Goal: Task Accomplishment & Management: Manage account settings

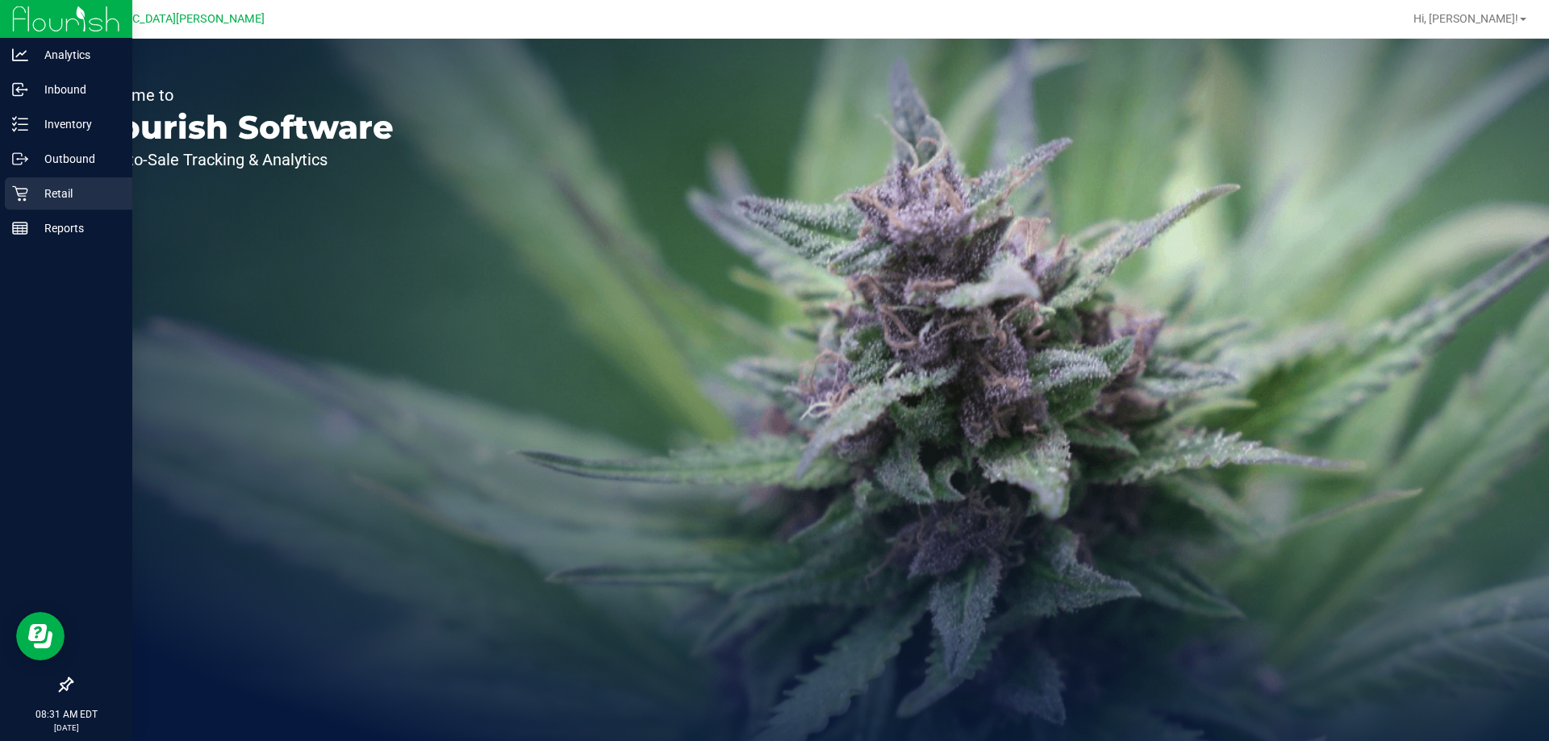
click at [50, 190] on p "Retail" at bounding box center [76, 193] width 97 height 19
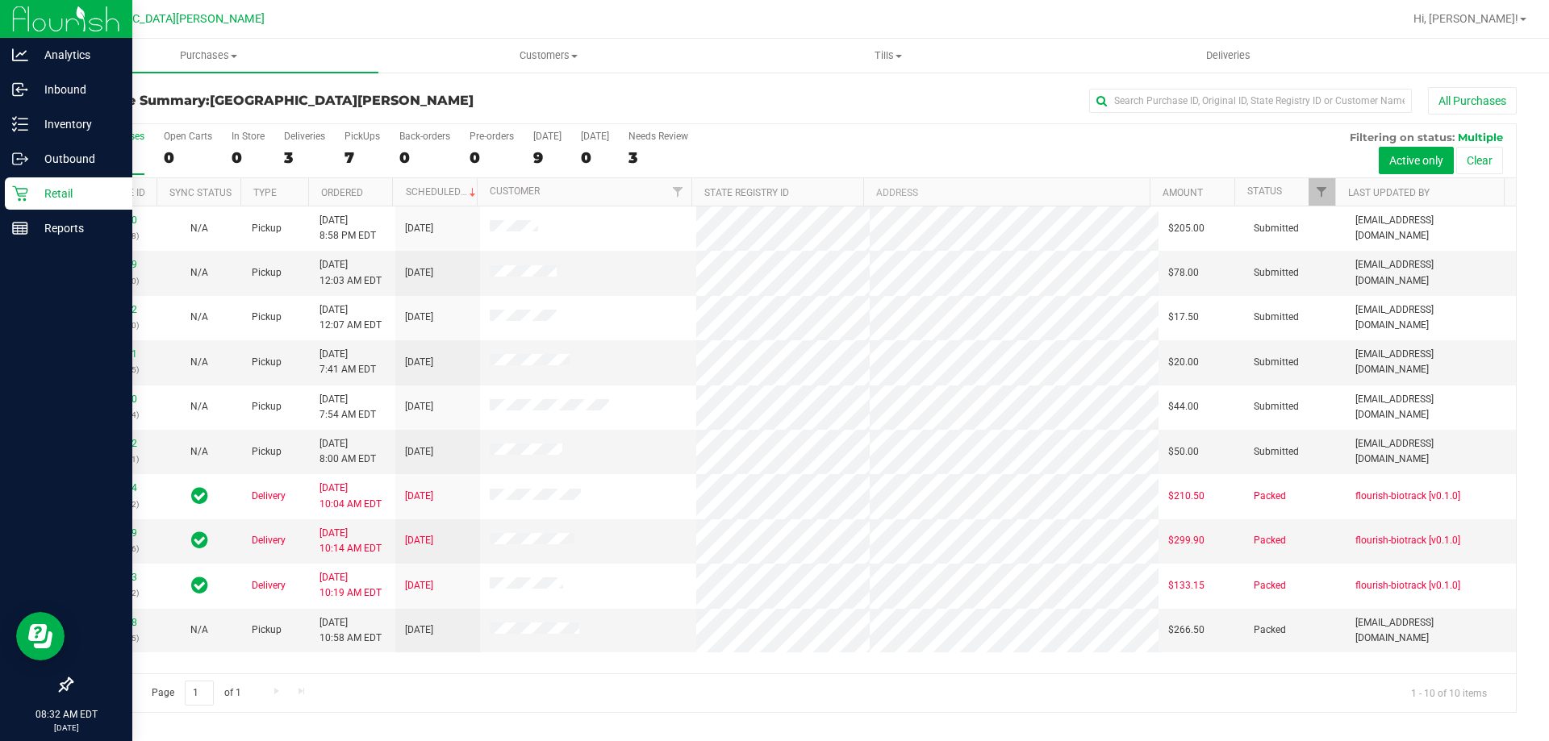
click at [27, 188] on icon at bounding box center [20, 194] width 16 height 16
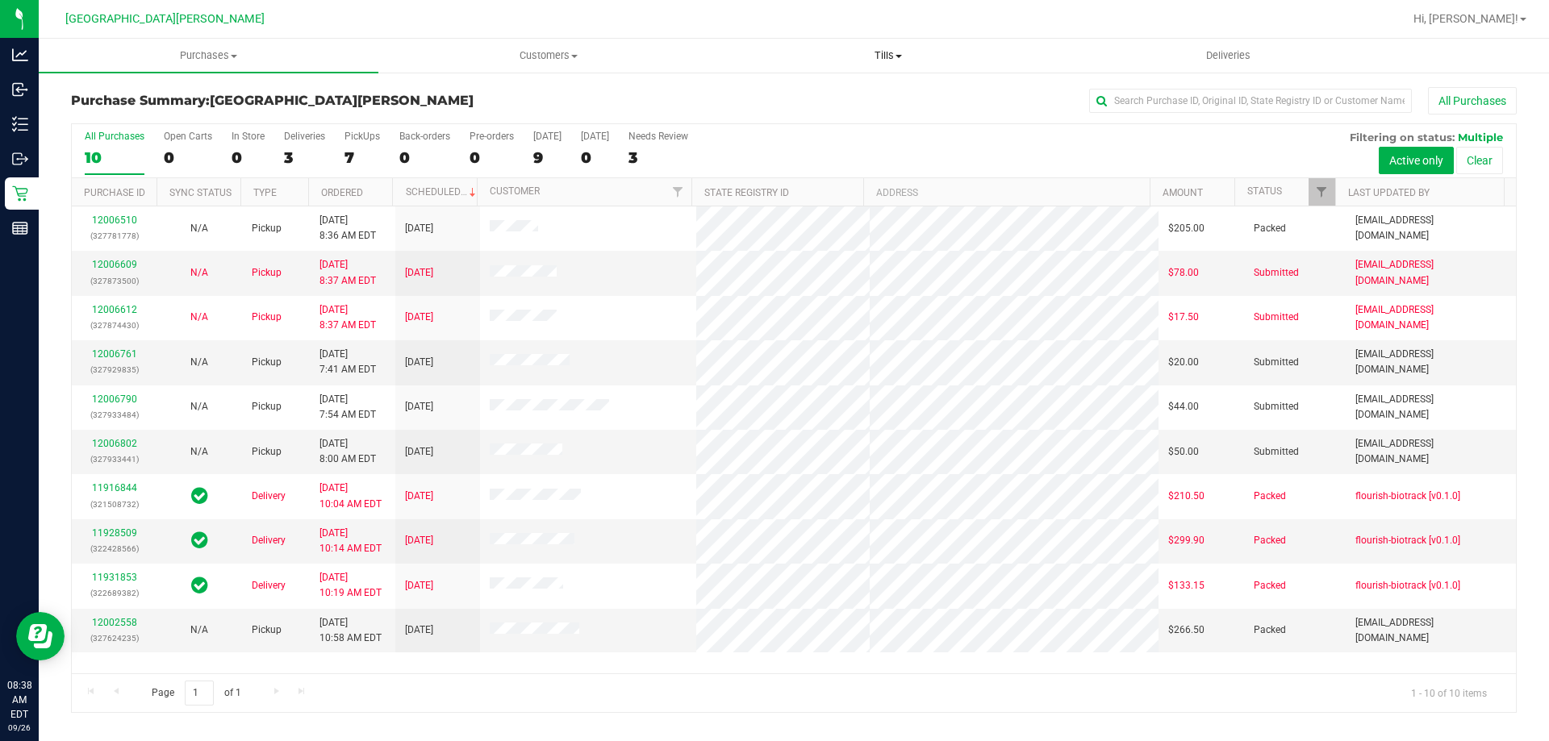
click at [883, 52] on span "Tills" at bounding box center [888, 55] width 338 height 15
click at [756, 94] on span "Manage tills" at bounding box center [772, 97] width 109 height 14
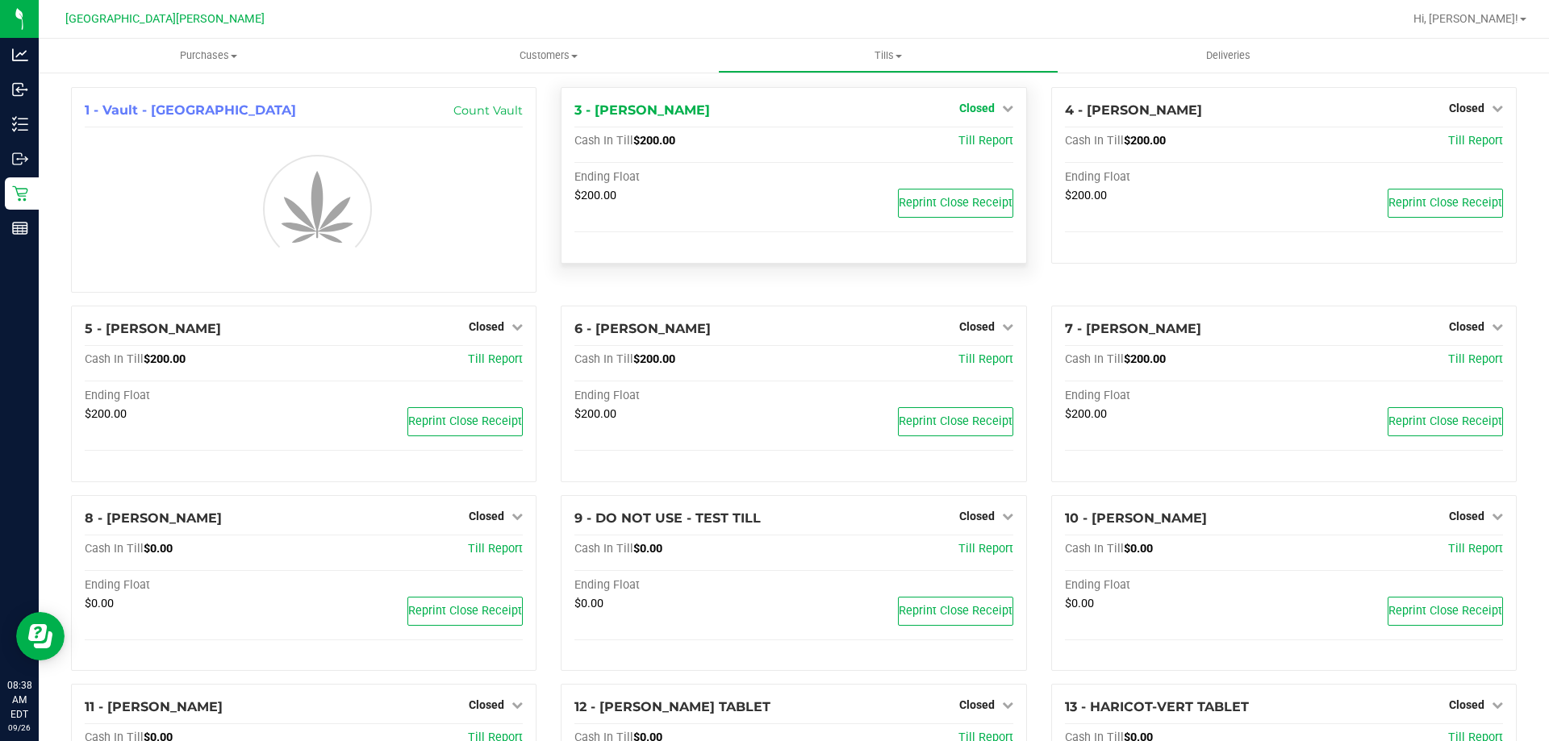
click at [1002, 111] on icon at bounding box center [1007, 107] width 11 height 11
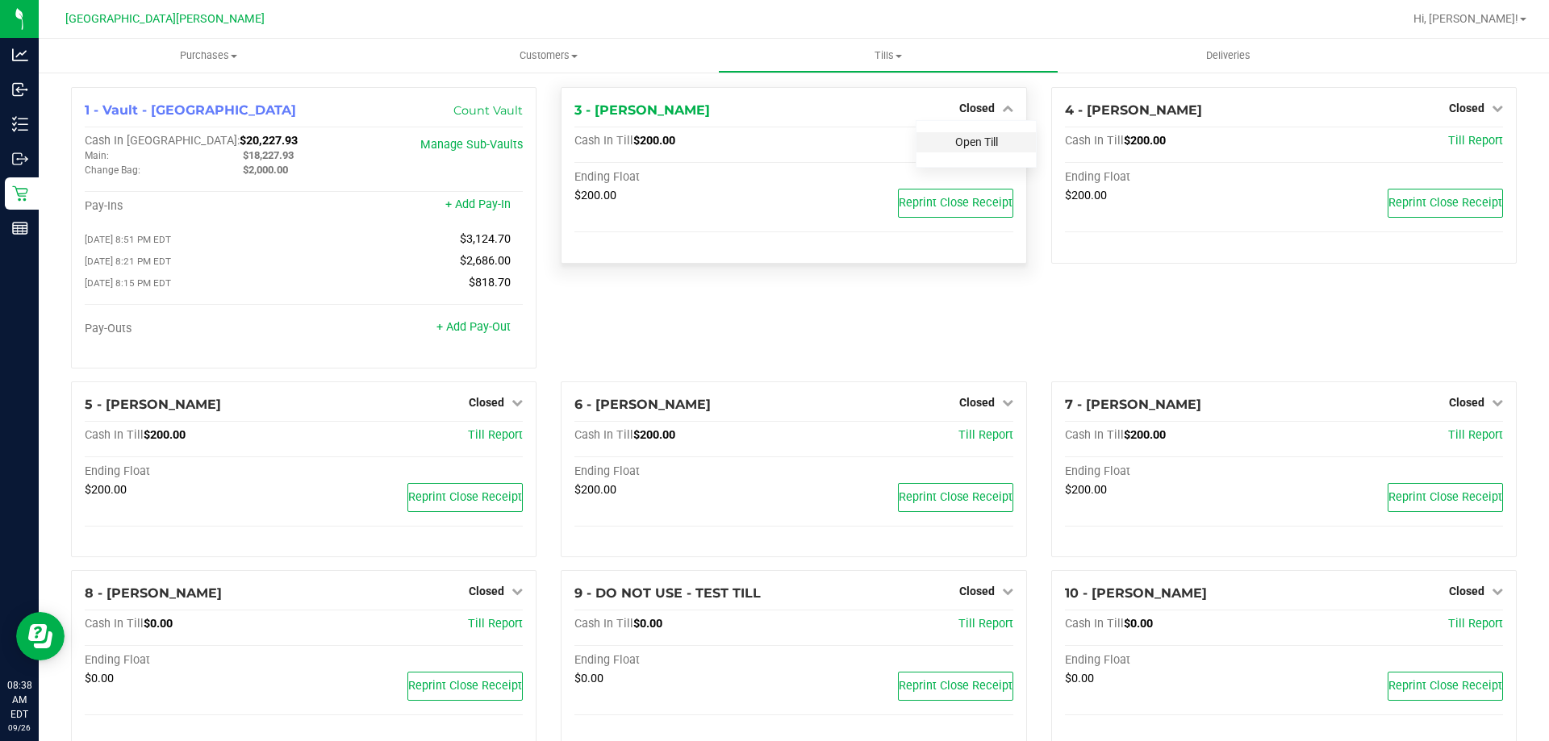
click at [955, 139] on link "Open Till" at bounding box center [976, 142] width 43 height 13
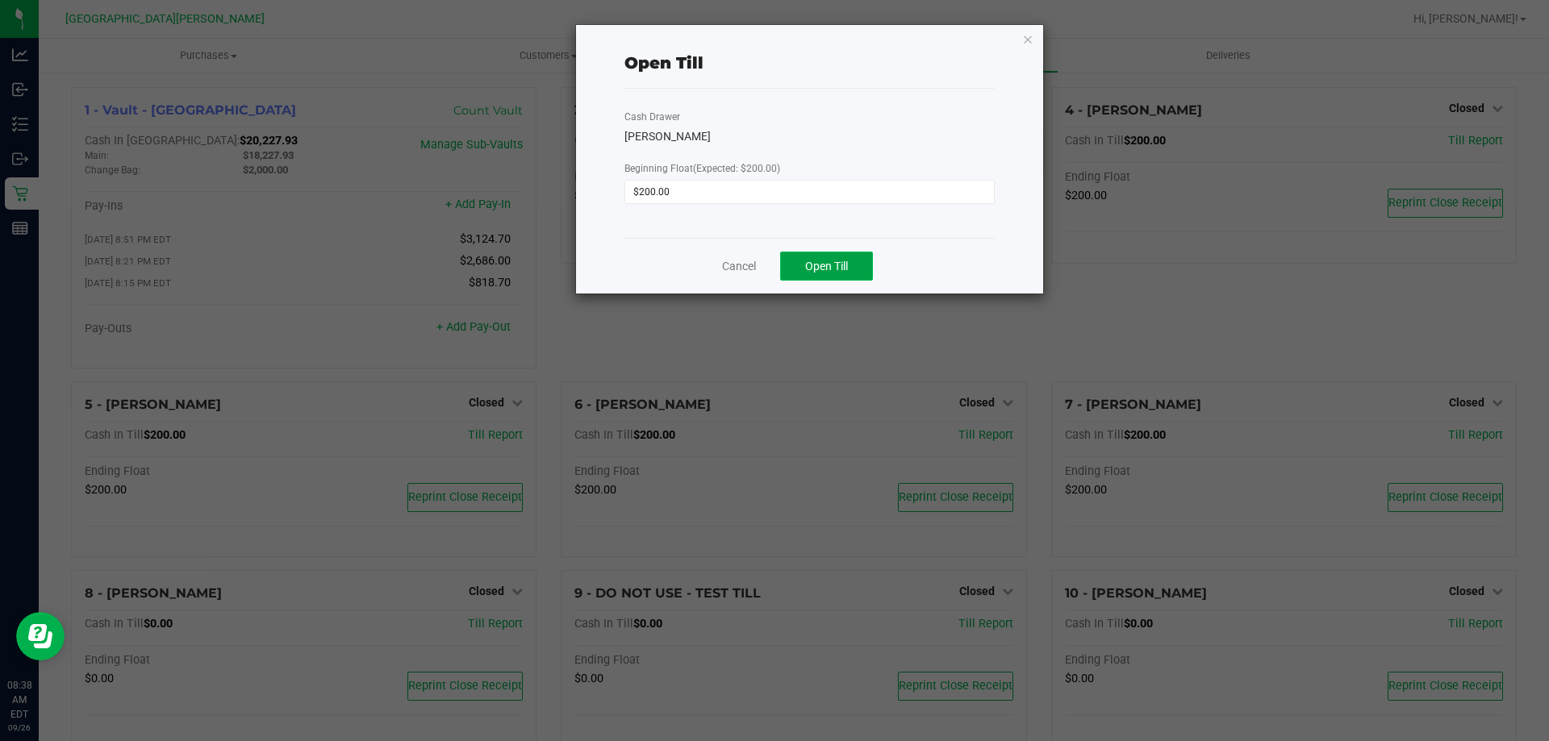
click at [849, 261] on button "Open Till" at bounding box center [826, 266] width 93 height 29
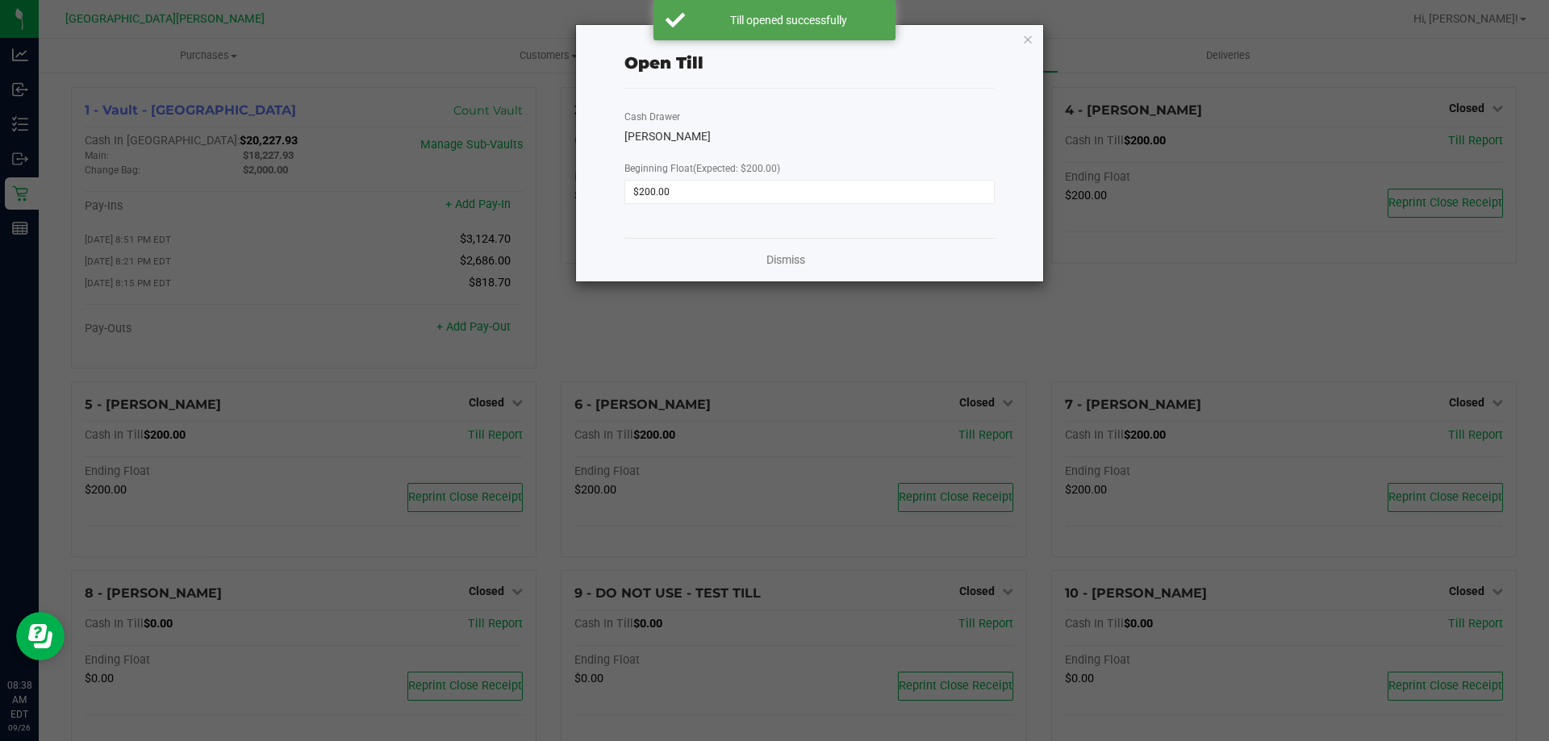
click at [1027, 33] on icon "button" at bounding box center [1027, 38] width 11 height 19
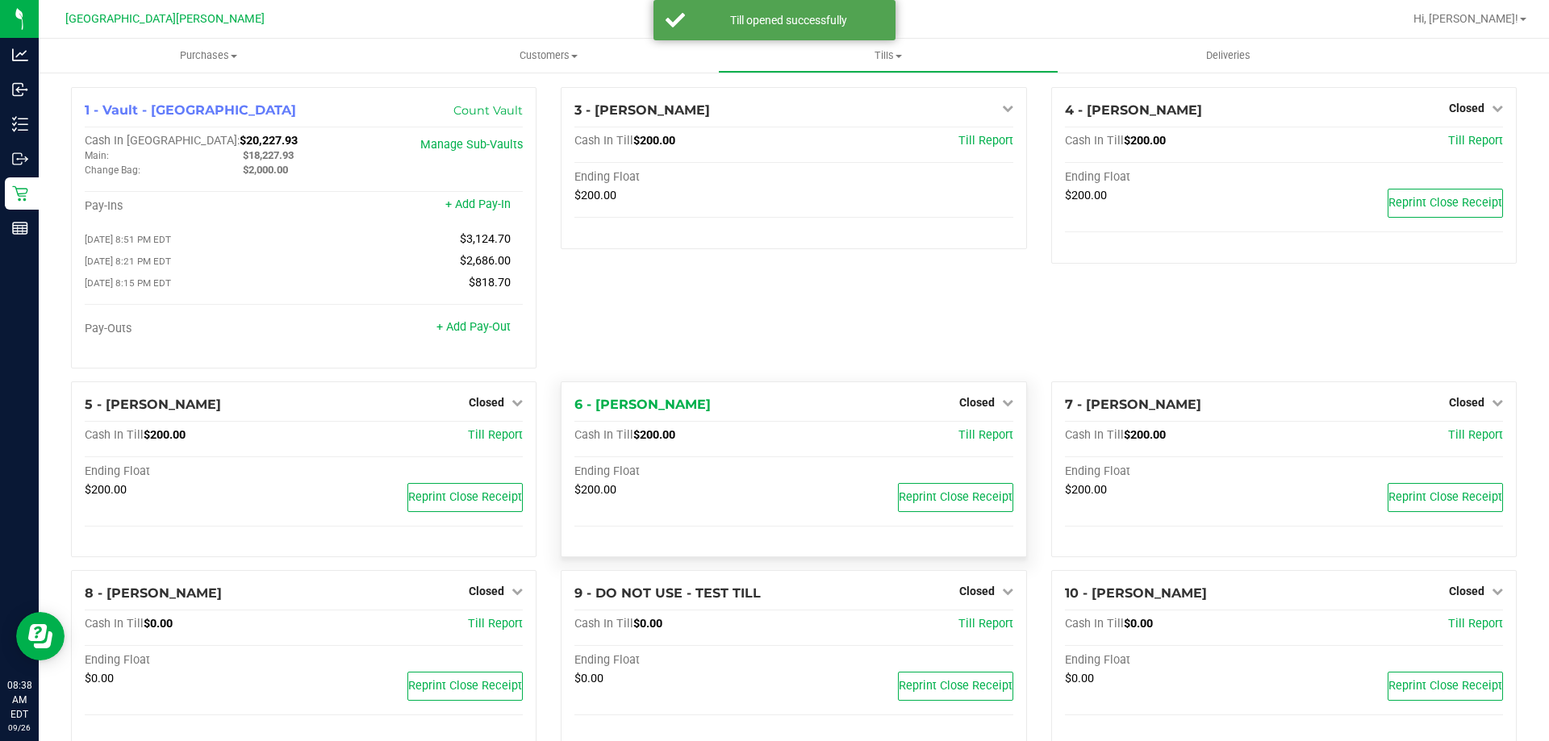
click at [983, 399] on div "Closed" at bounding box center [986, 402] width 54 height 19
click at [972, 406] on span "Closed" at bounding box center [976, 402] width 35 height 13
click at [955, 439] on link "Open Till" at bounding box center [976, 435] width 43 height 13
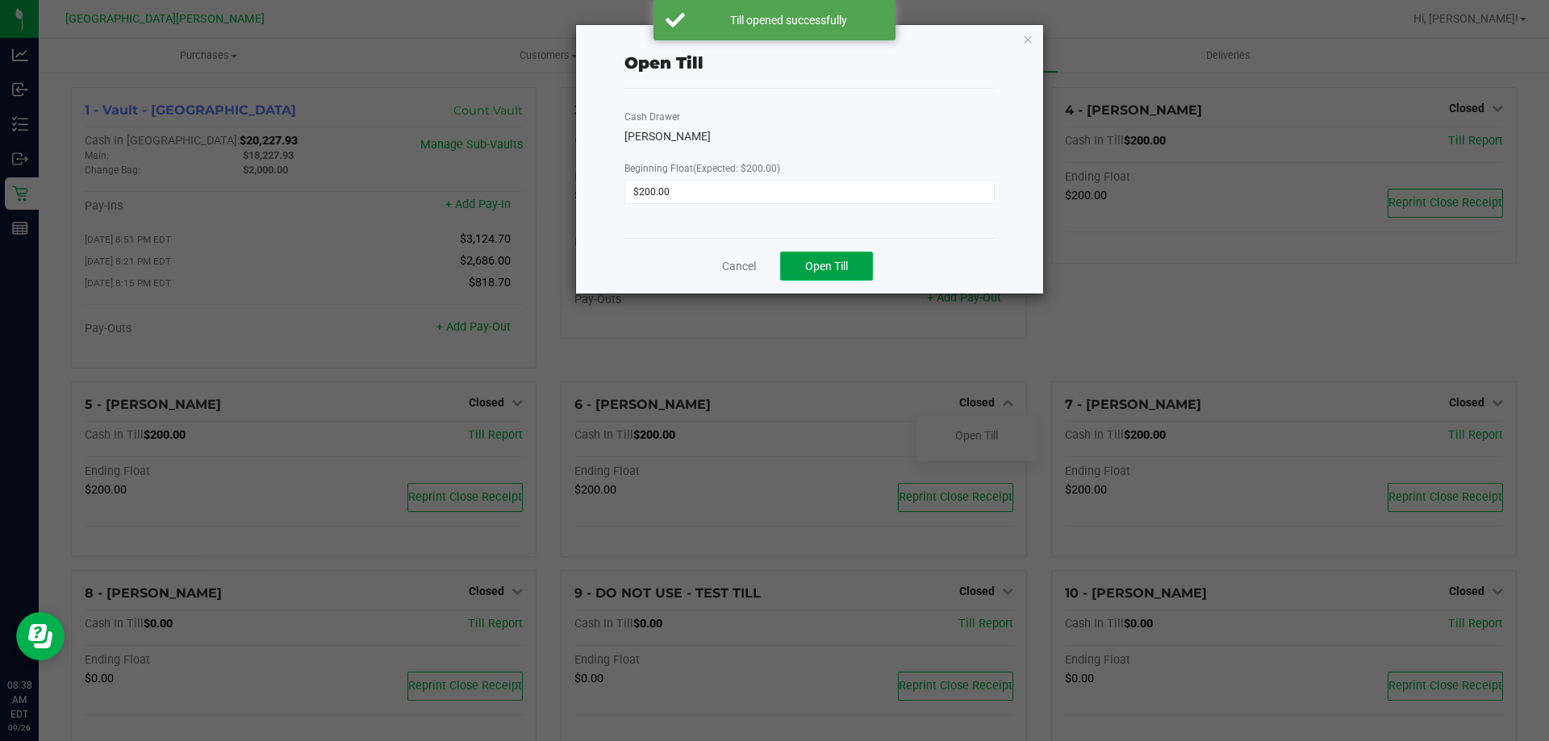
click at [845, 261] on span "Open Till" at bounding box center [826, 266] width 43 height 13
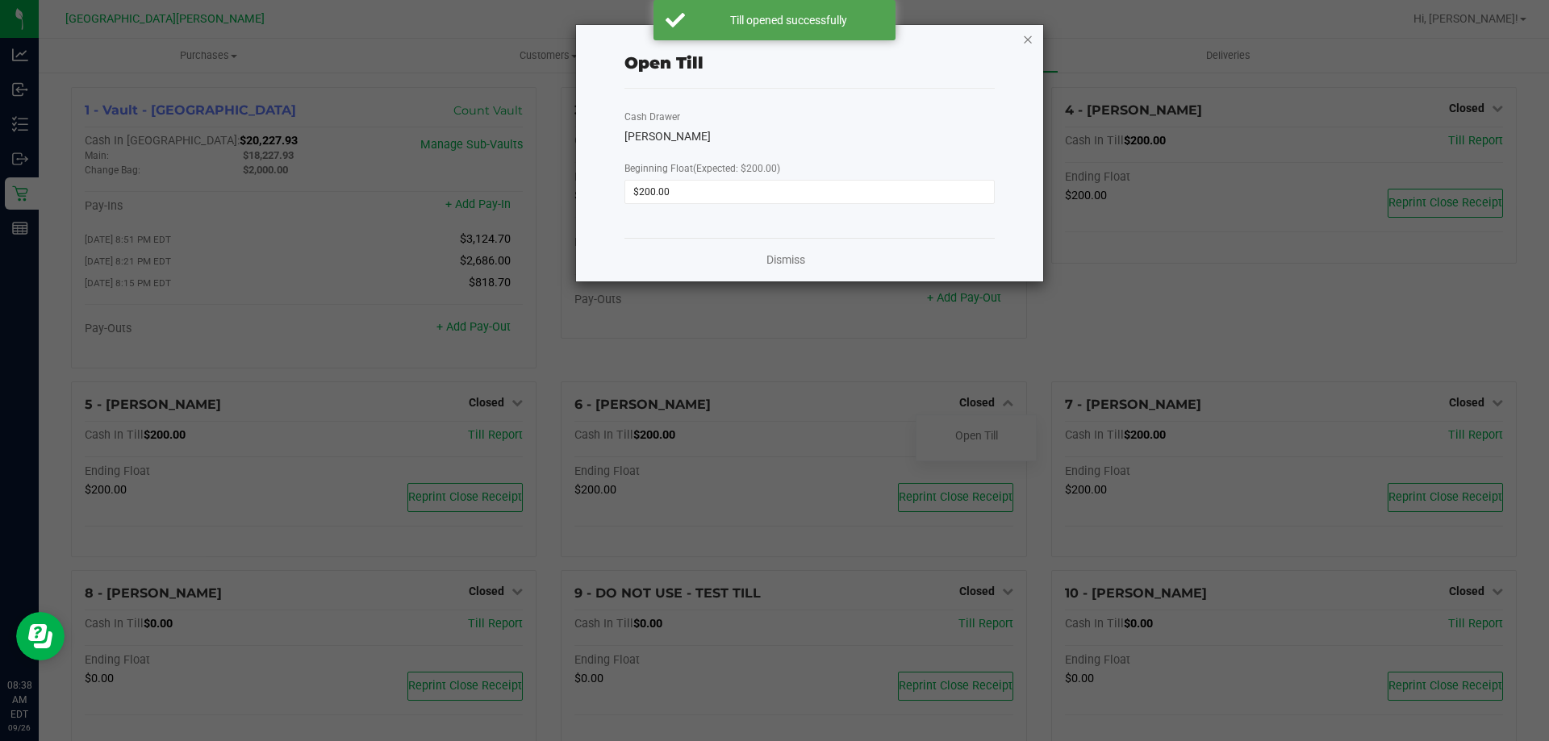
click at [1029, 35] on icon "button" at bounding box center [1027, 38] width 11 height 19
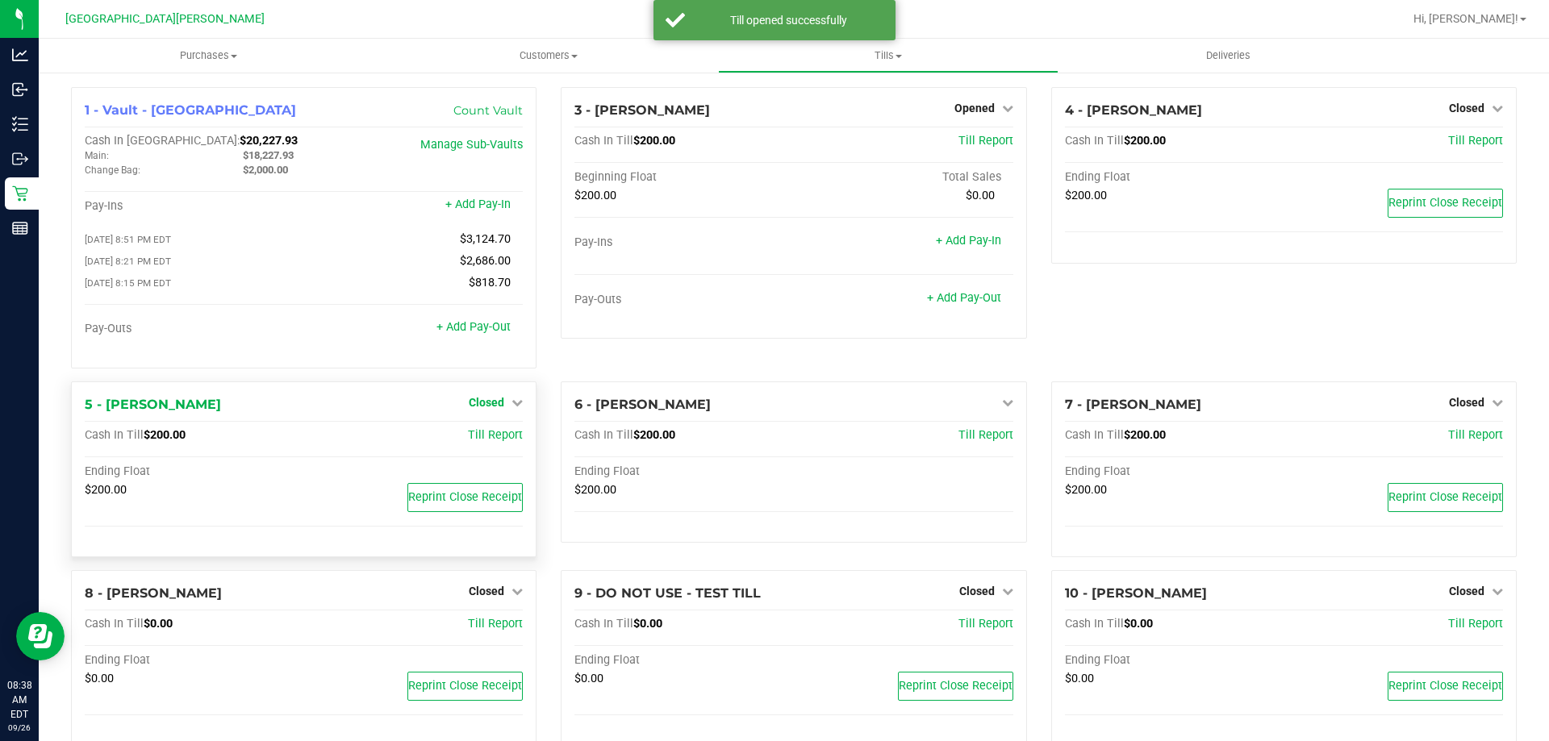
click at [482, 403] on span "Closed" at bounding box center [486, 402] width 35 height 13
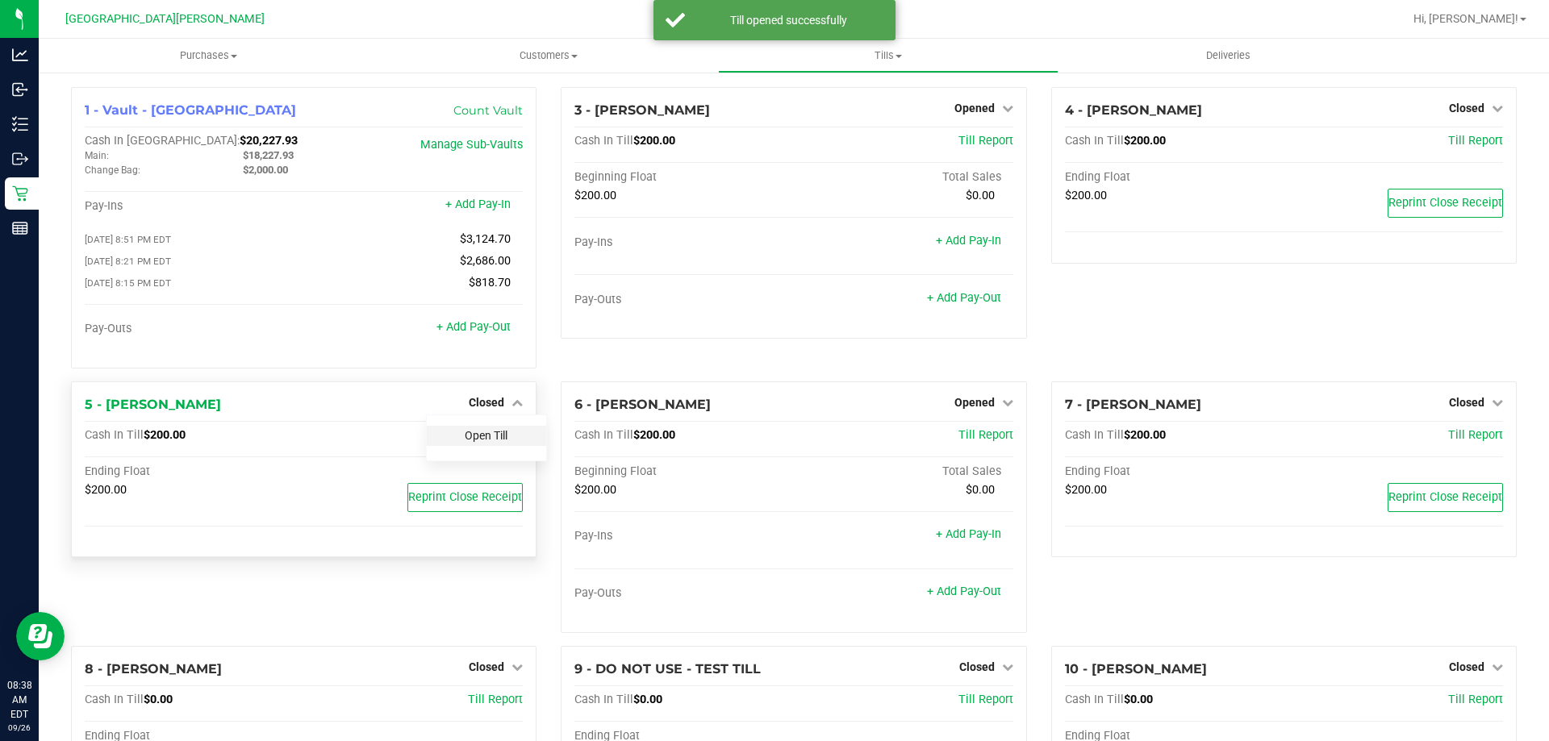
click at [491, 436] on link "Open Till" at bounding box center [486, 435] width 43 height 13
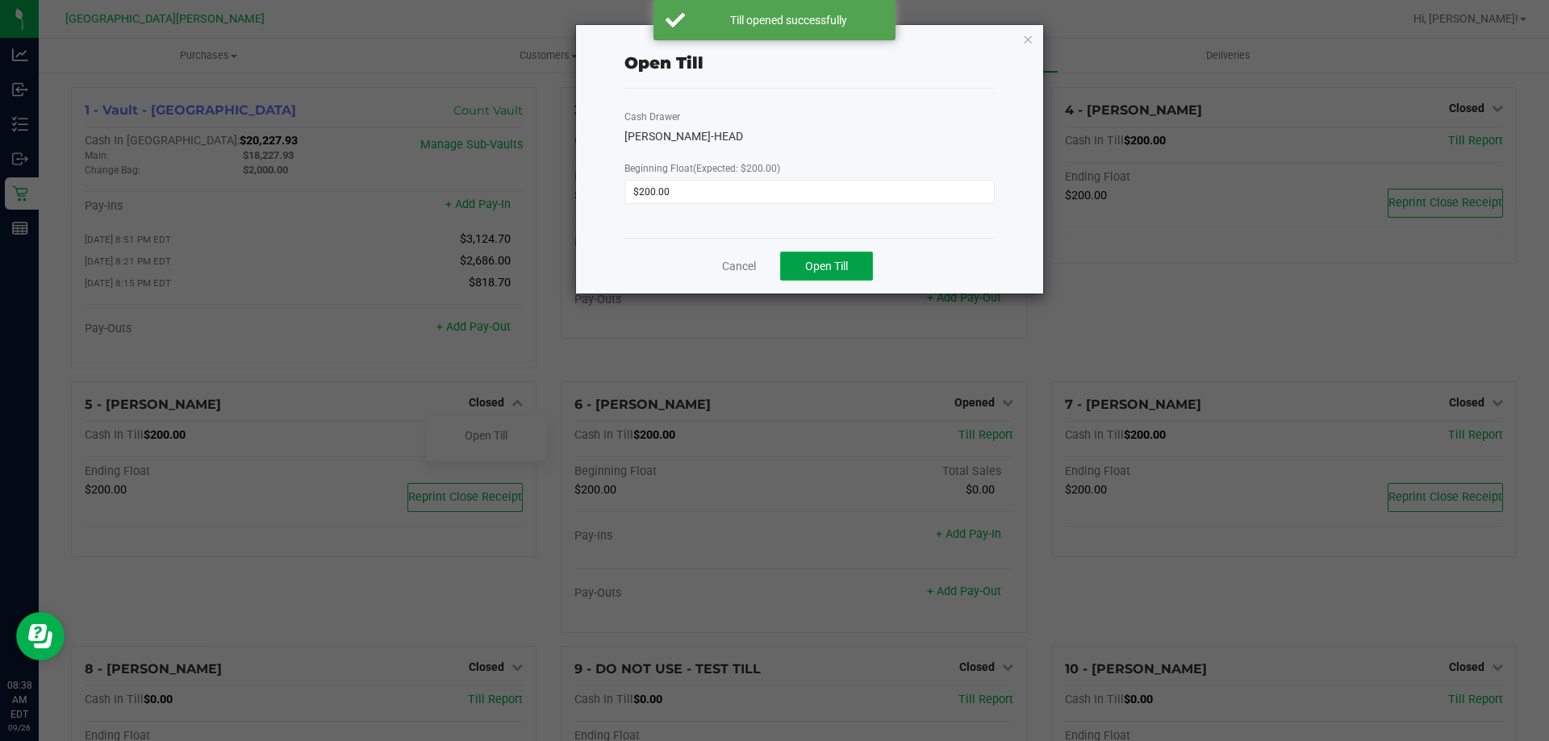
click at [843, 266] on span "Open Till" at bounding box center [826, 266] width 43 height 13
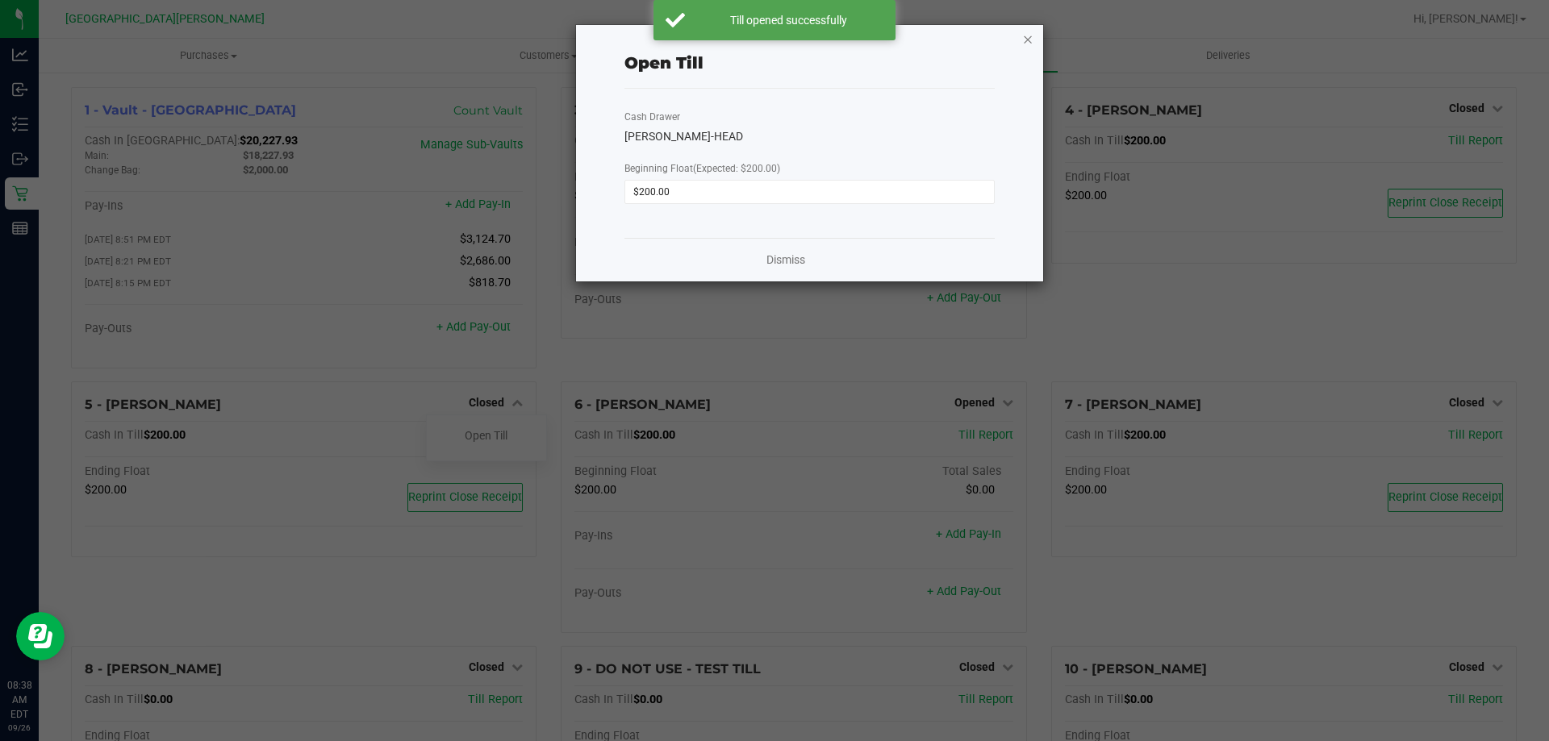
click at [1025, 41] on icon "button" at bounding box center [1027, 38] width 11 height 19
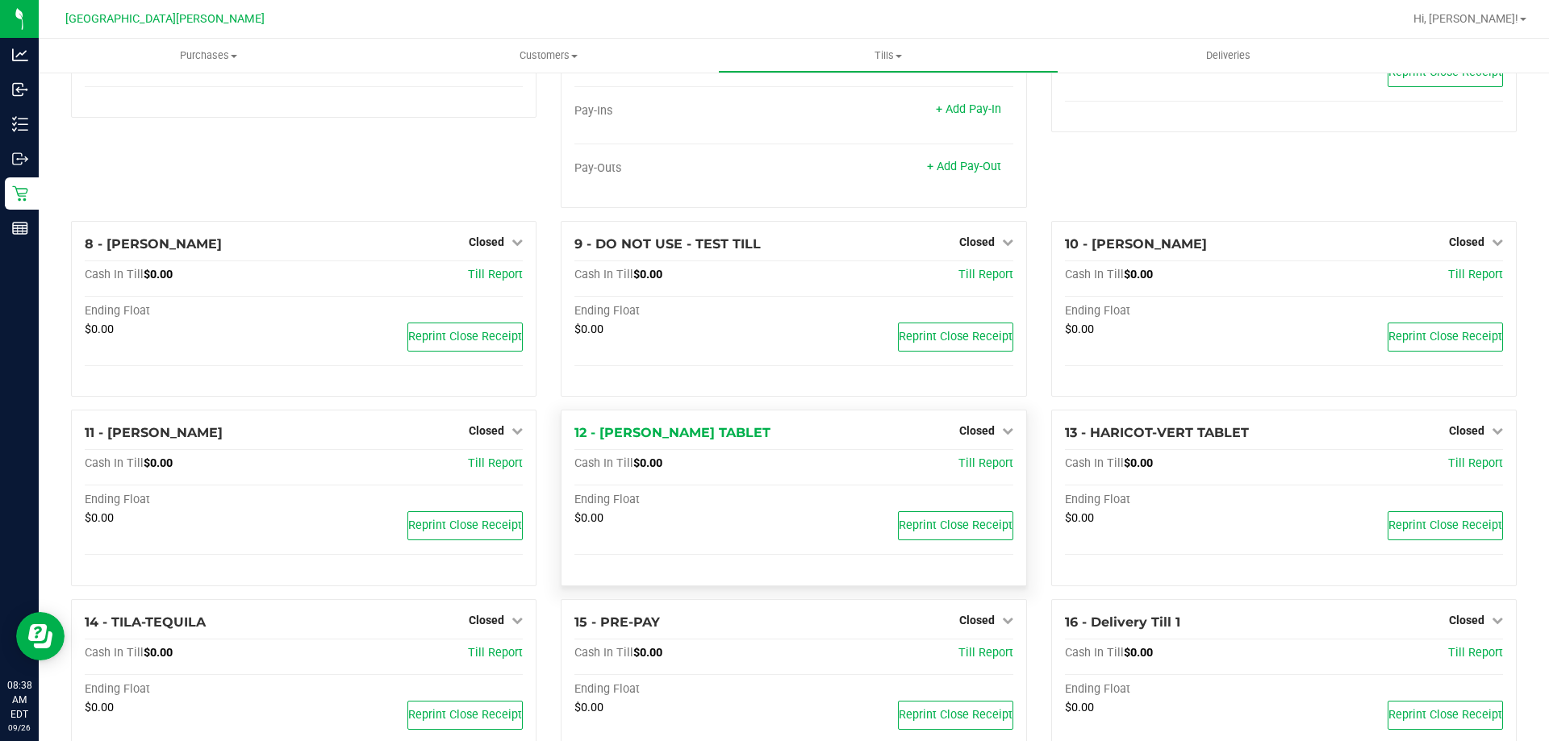
scroll to position [492, 0]
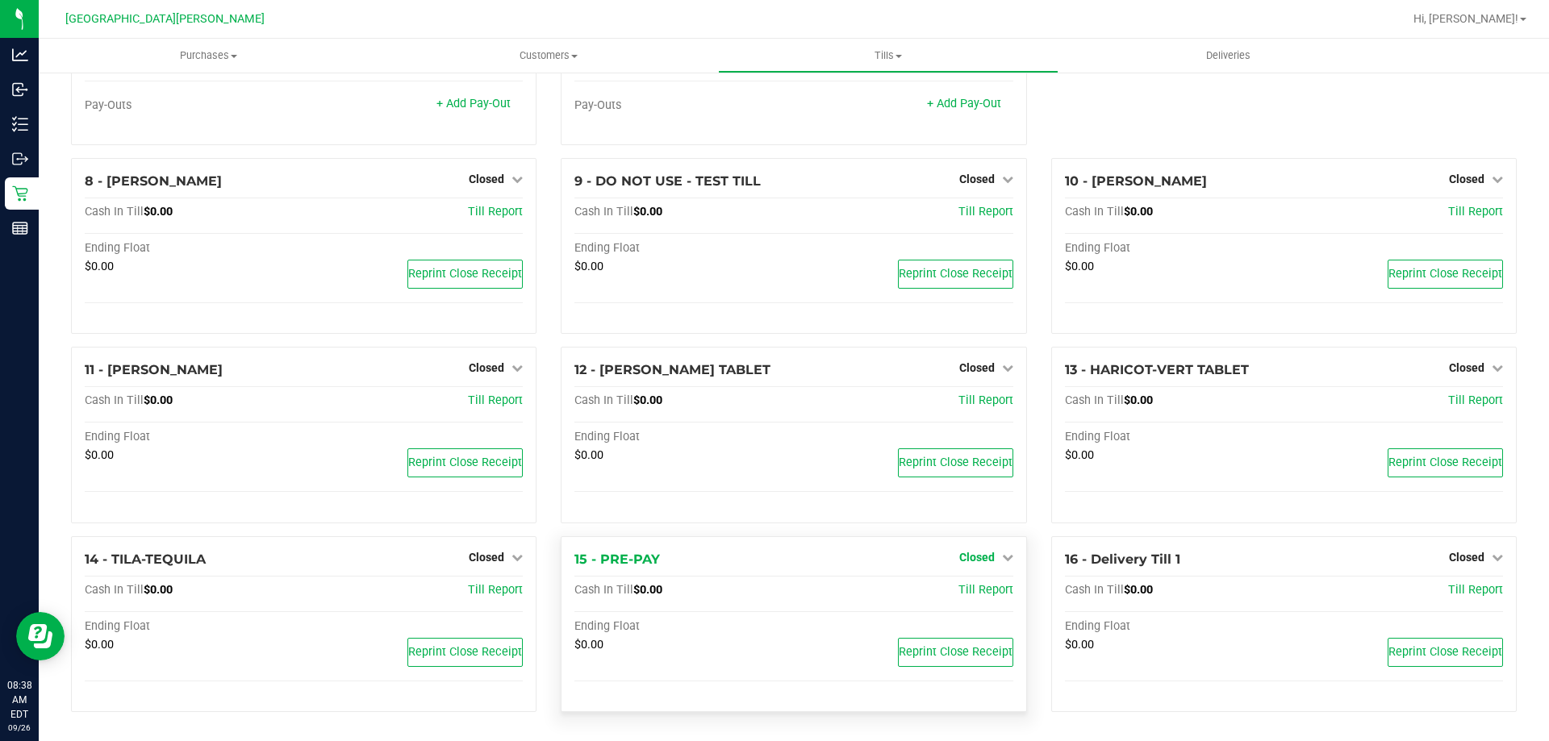
click at [971, 557] on span "Closed" at bounding box center [976, 557] width 35 height 13
click at [962, 586] on link "Open Till" at bounding box center [976, 590] width 43 height 13
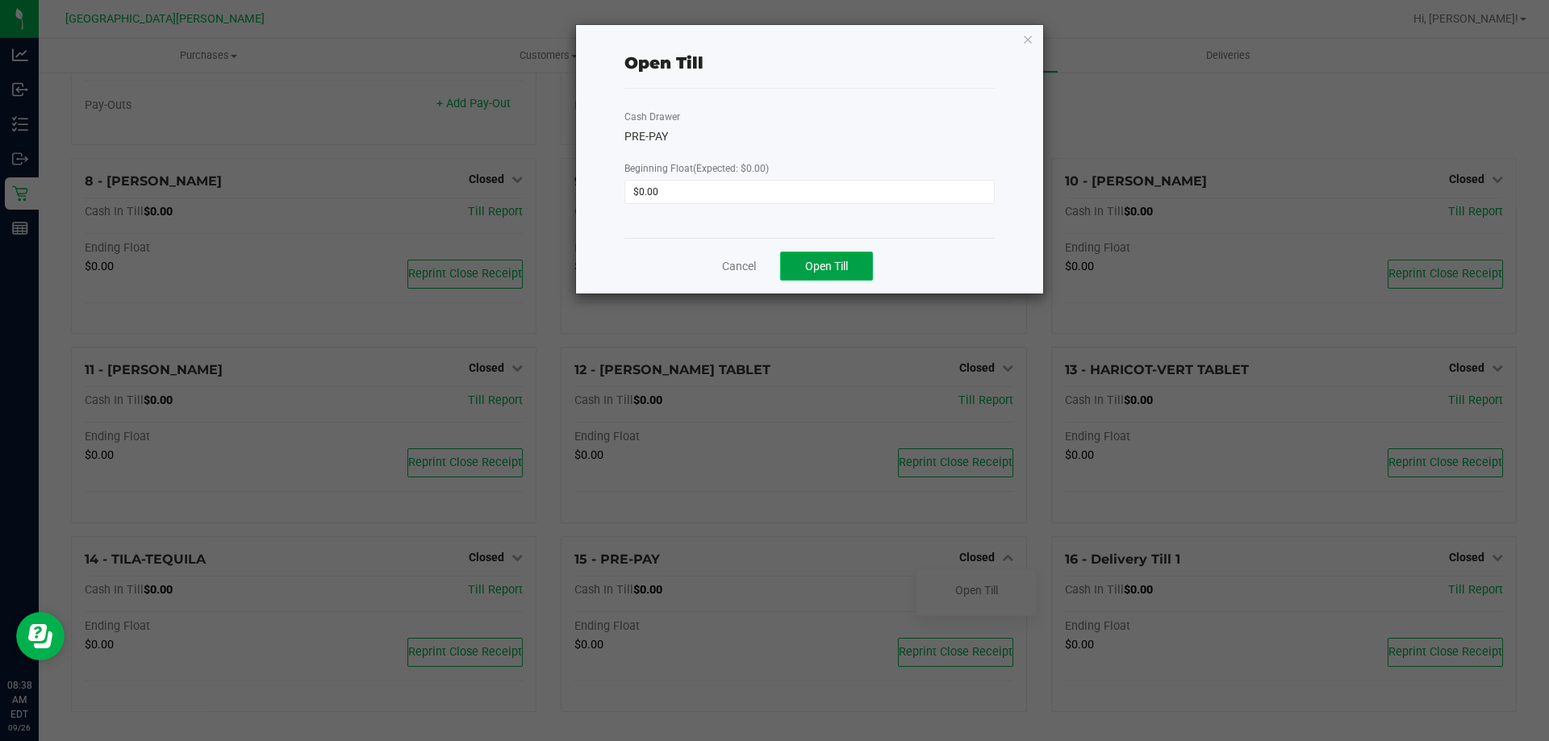
click at [813, 273] on button "Open Till" at bounding box center [826, 266] width 93 height 29
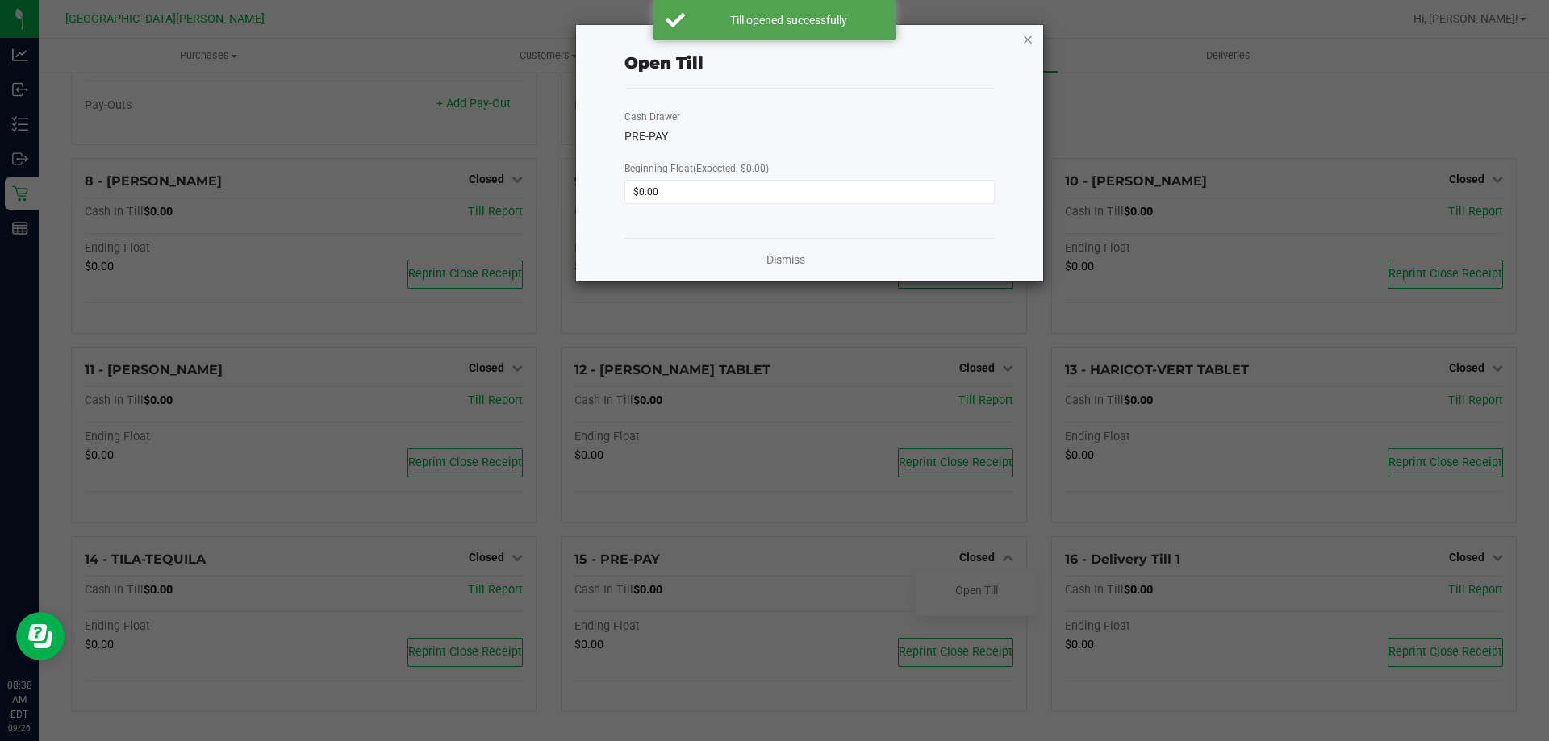
click at [1028, 38] on icon "button" at bounding box center [1027, 38] width 11 height 19
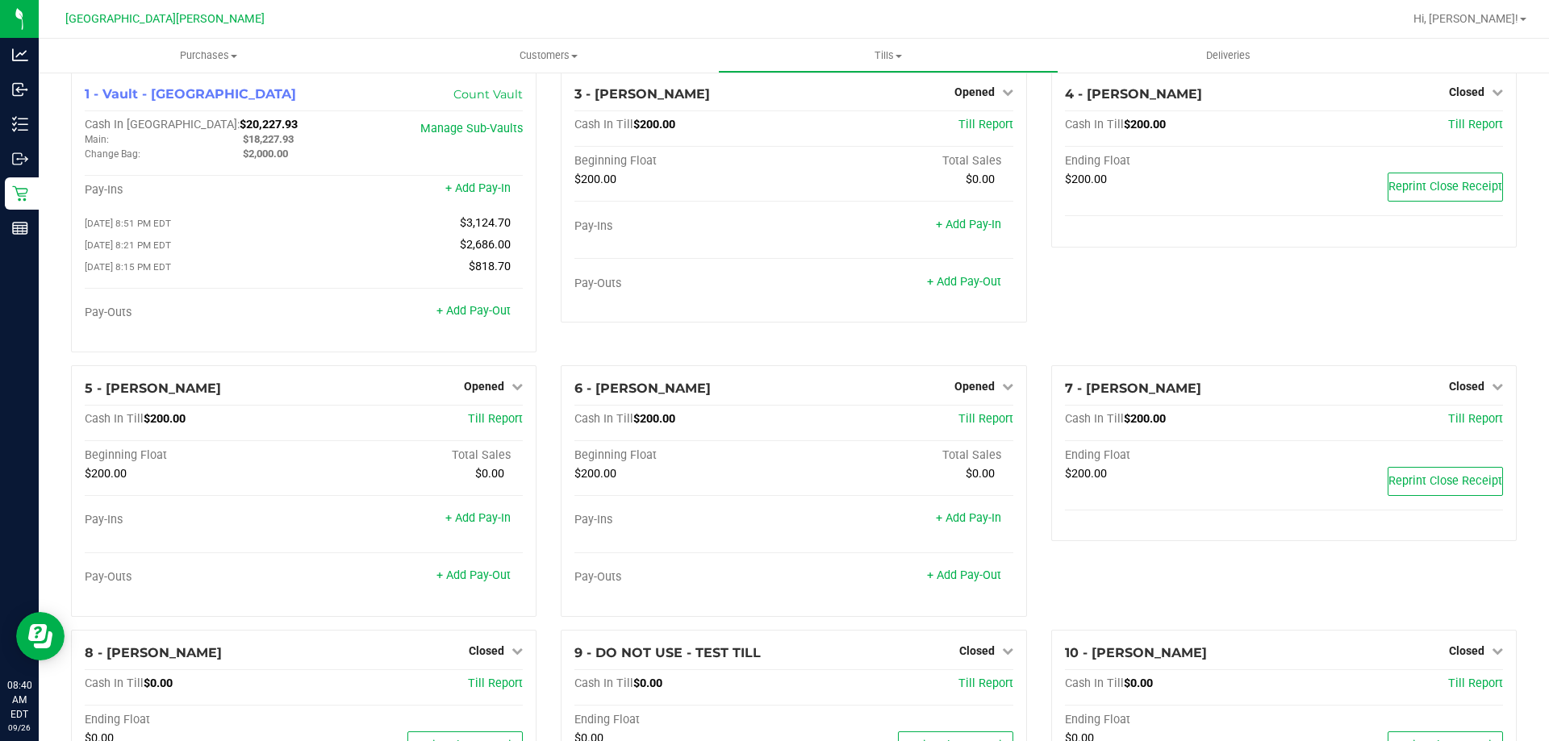
scroll to position [0, 0]
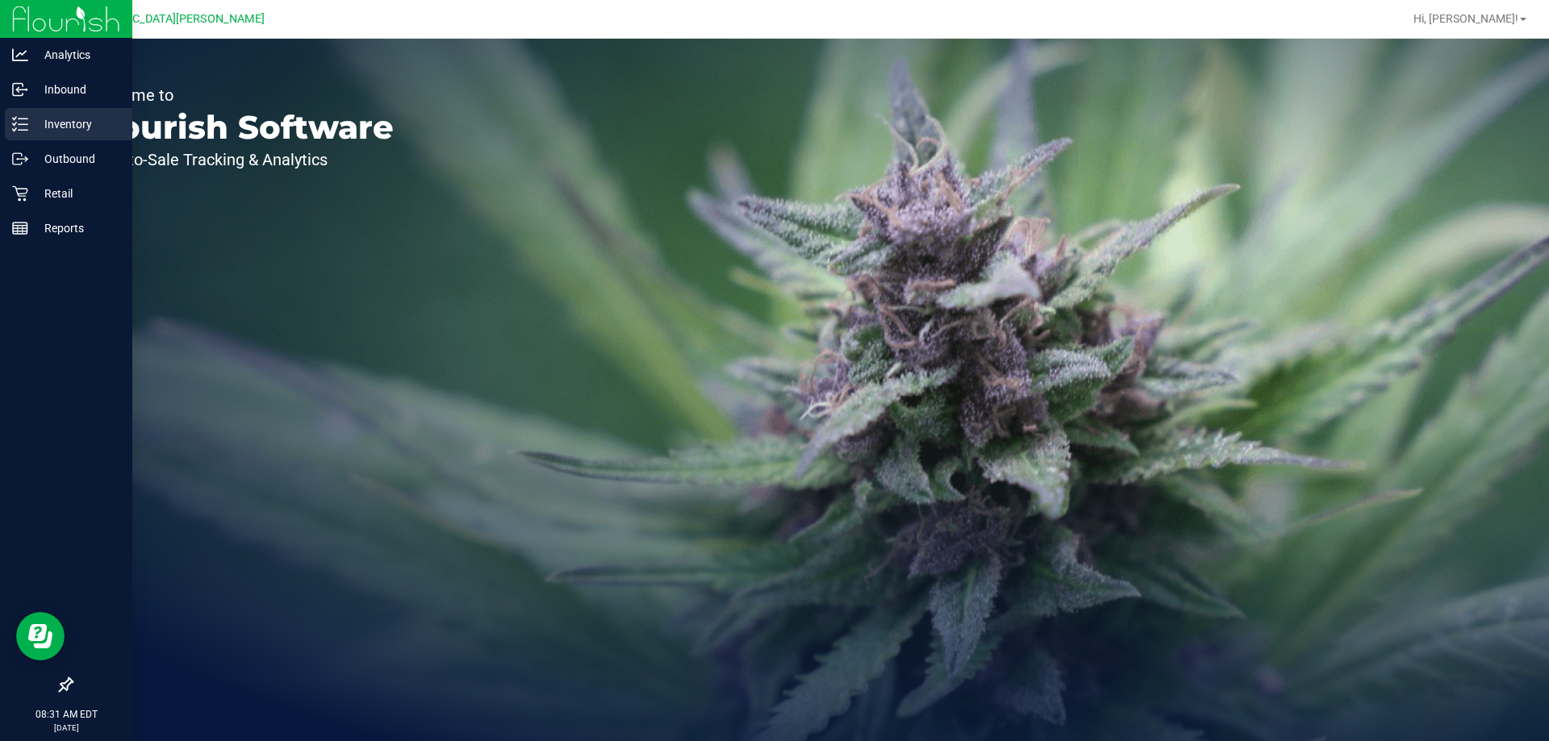
click at [83, 117] on p "Inventory" at bounding box center [76, 124] width 97 height 19
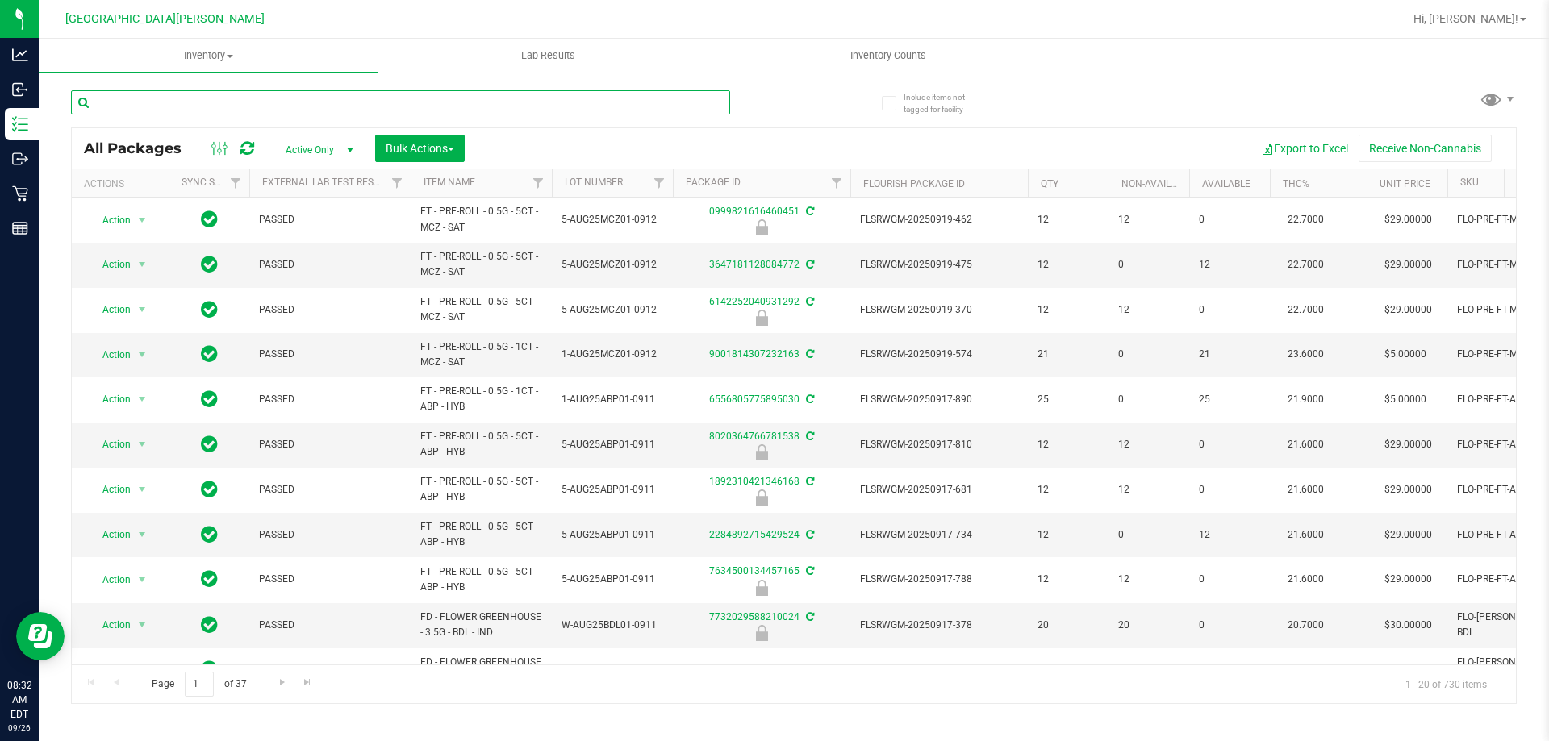
click at [230, 94] on input "text" at bounding box center [400, 102] width 659 height 24
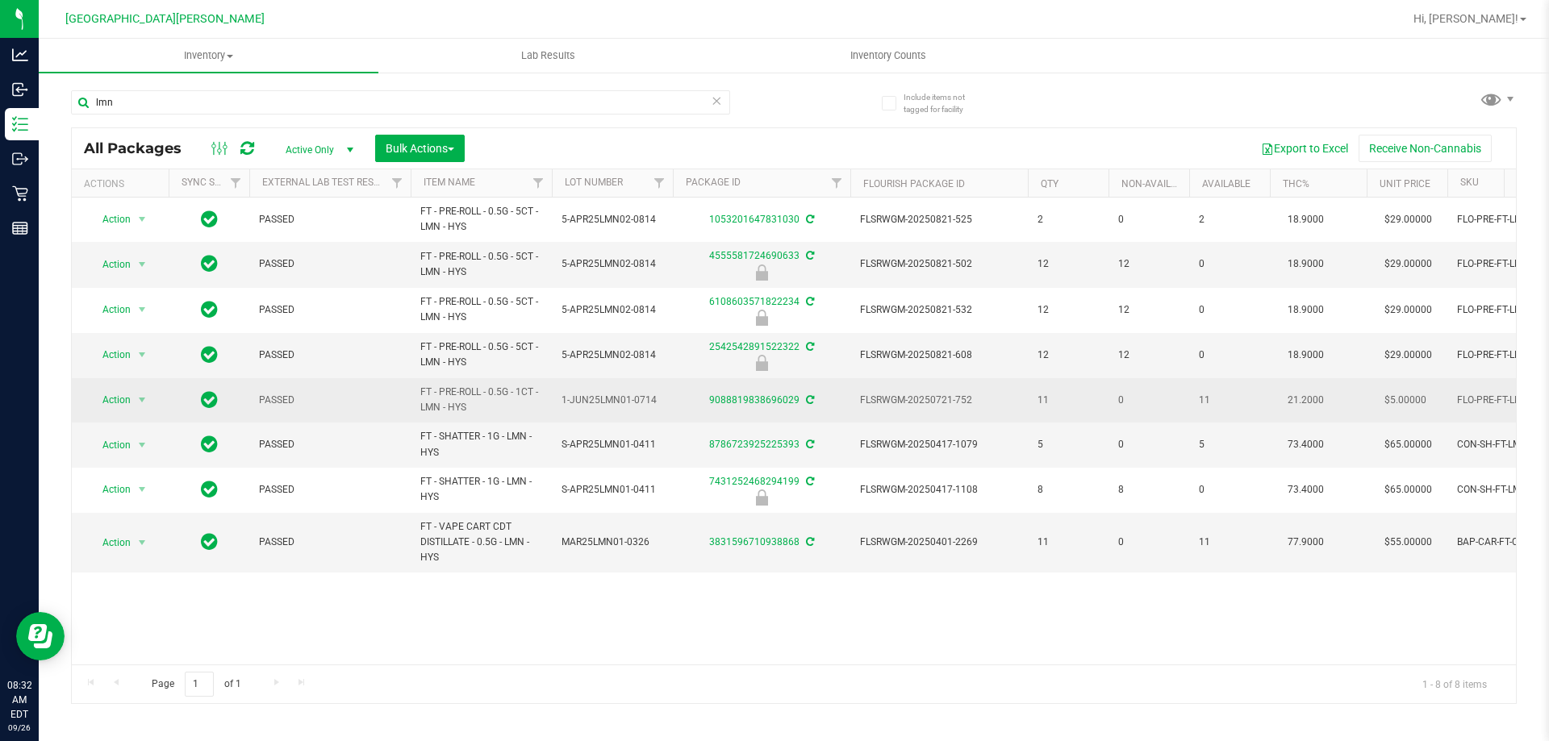
click at [486, 389] on span "FT - PRE-ROLL - 0.5G - 1CT - LMN - HYS" at bounding box center [481, 400] width 122 height 31
copy tr "FT - PRE-ROLL - 0.5G - 1CT - LMN - HYS"
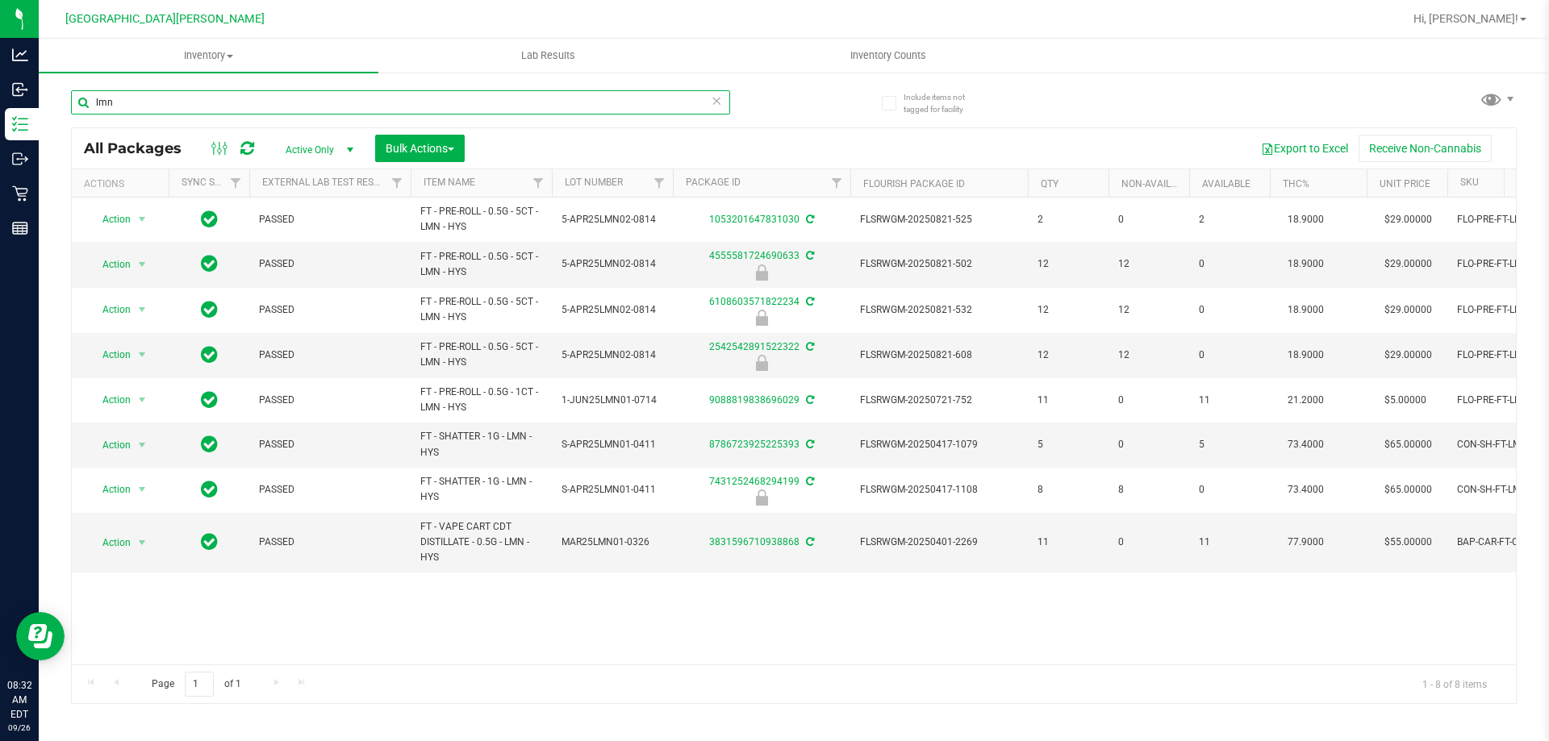
click at [216, 99] on input "lmn" at bounding box center [400, 102] width 659 height 24
paste input "FT - PRE-ROLL - 0.5G - 1CT - LMN - HYS"
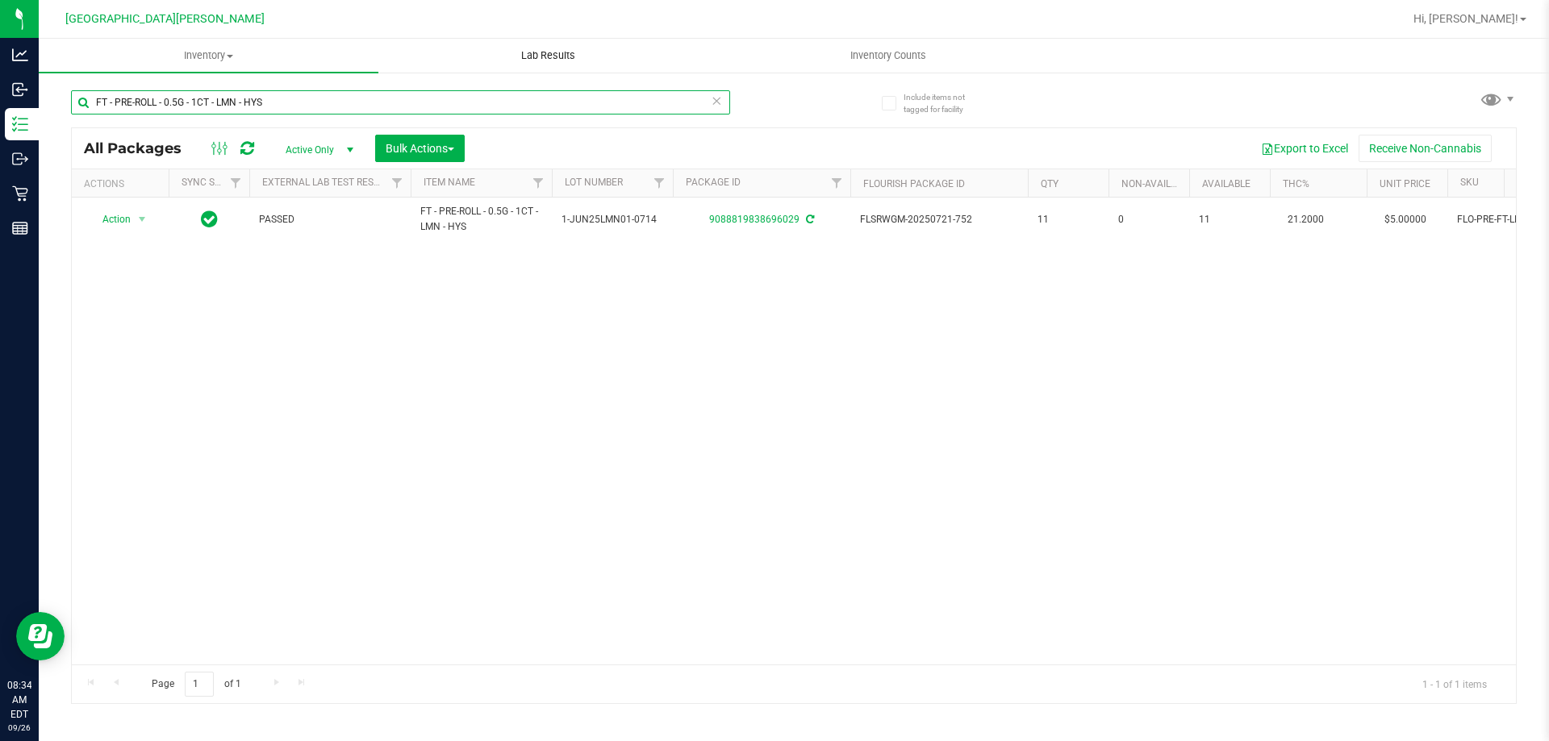
type input "FT - PRE-ROLL - 0.5G - 1CT - LMN - HYS"
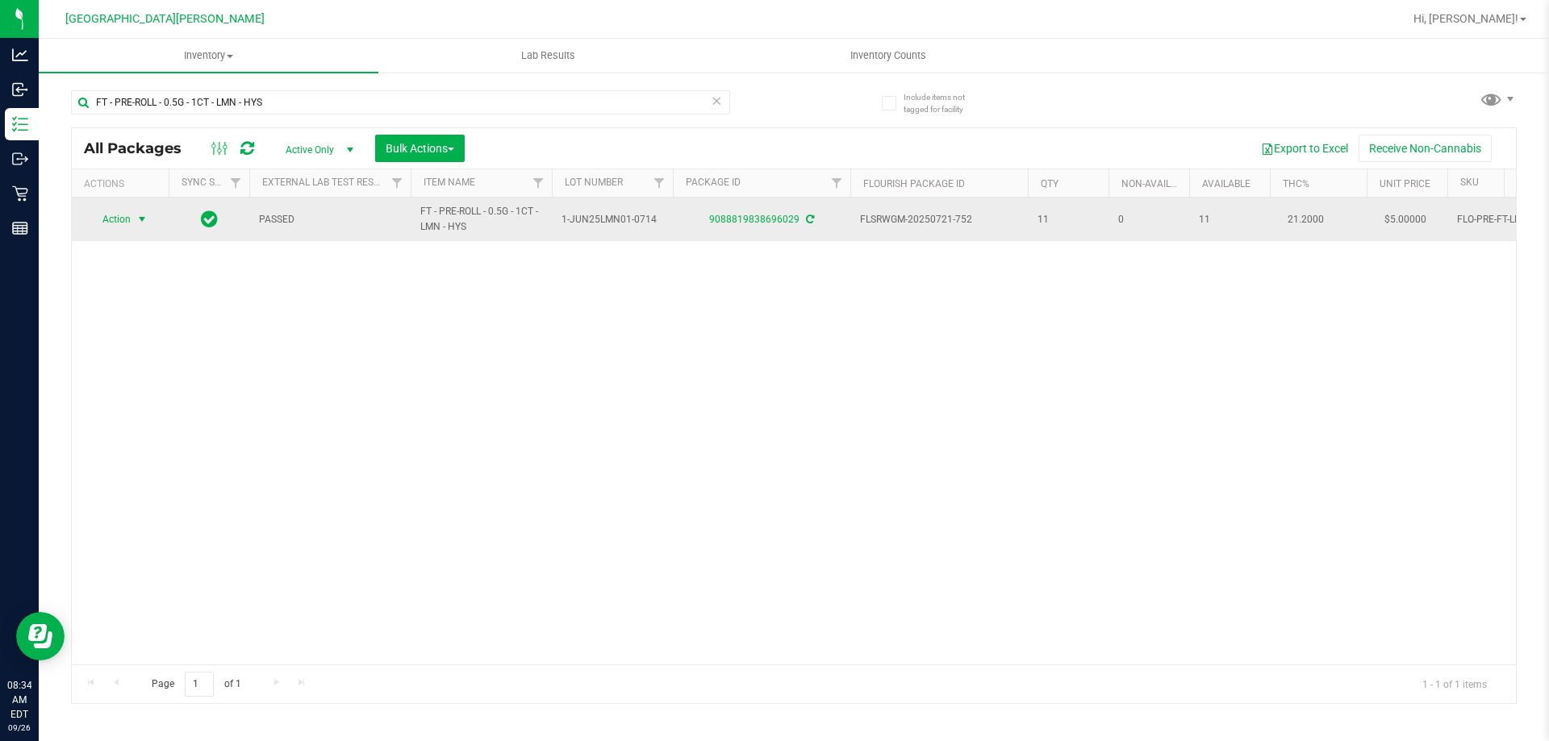
click at [139, 219] on span "select" at bounding box center [142, 219] width 13 height 13
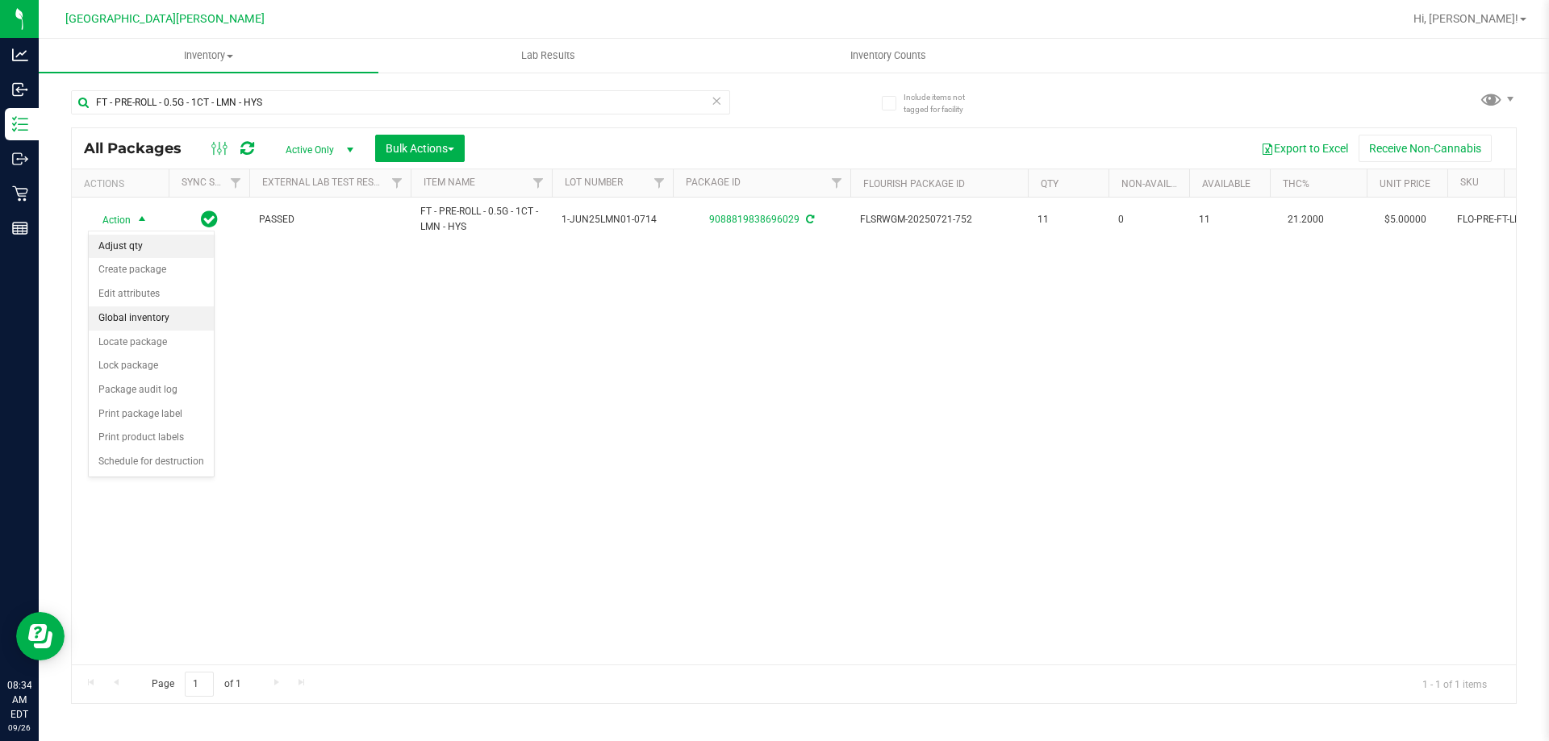
click at [133, 248] on li "Adjust qty" at bounding box center [151, 247] width 125 height 24
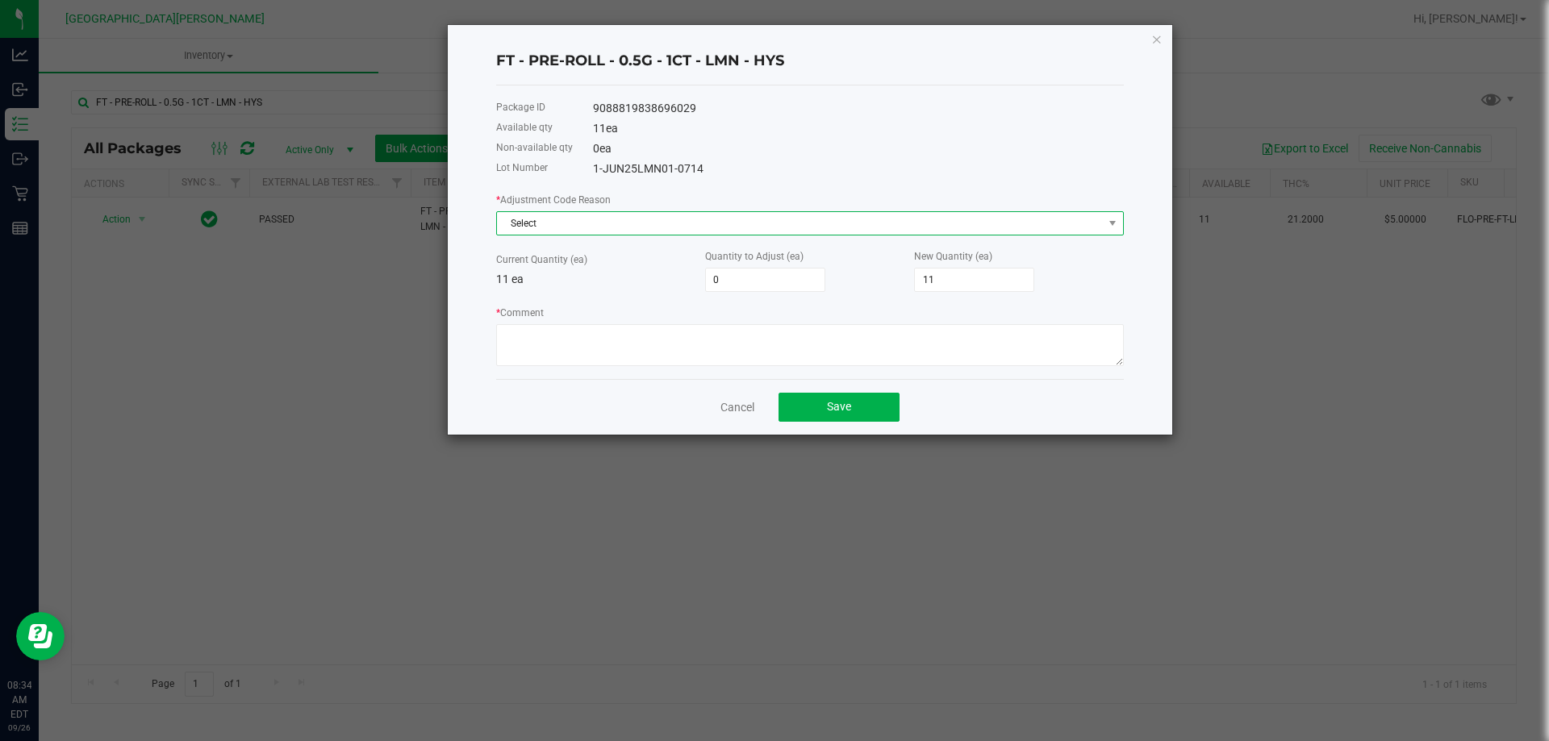
click at [582, 220] on span "Select" at bounding box center [800, 223] width 606 height 23
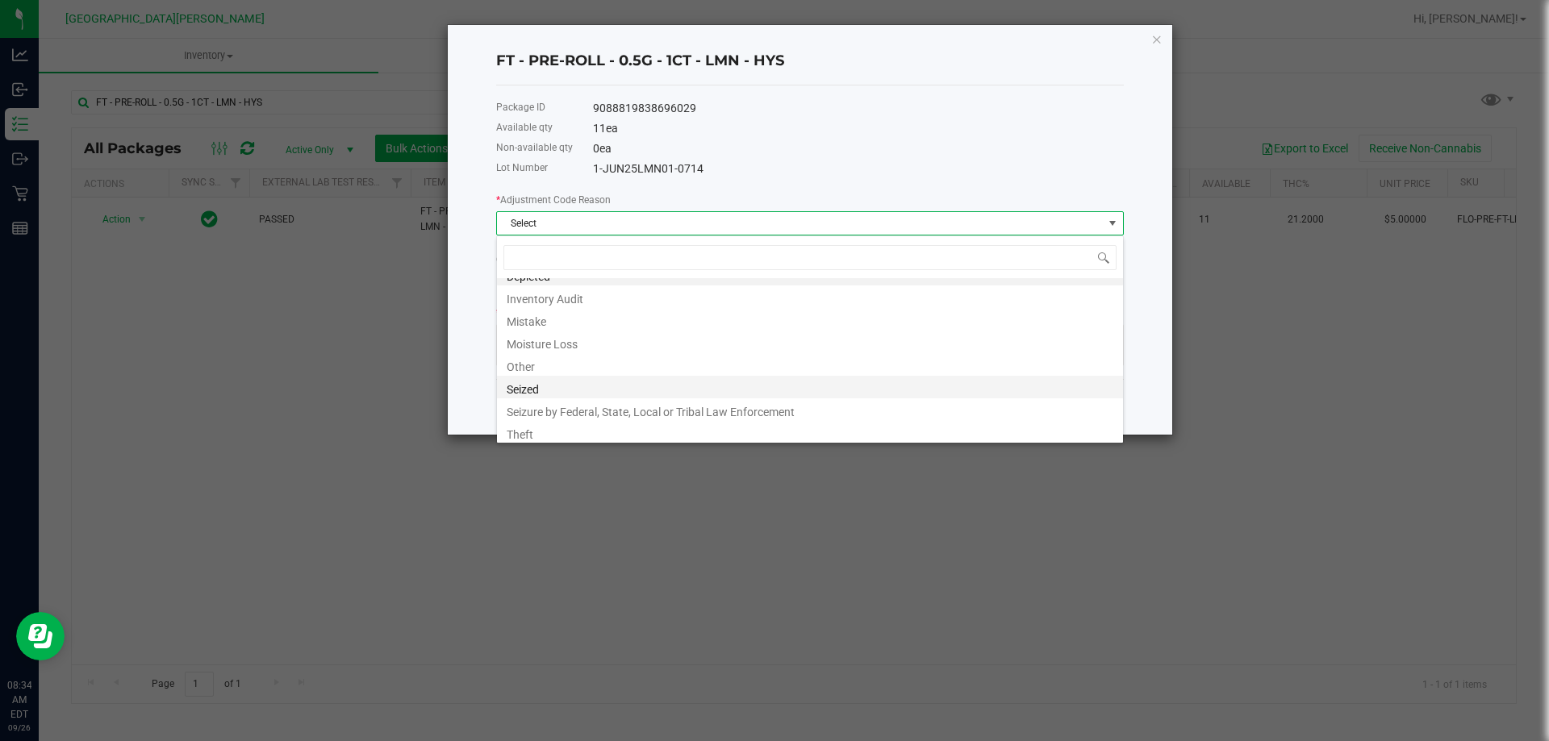
scroll to position [19, 0]
click at [535, 365] on li "Other" at bounding box center [810, 360] width 626 height 23
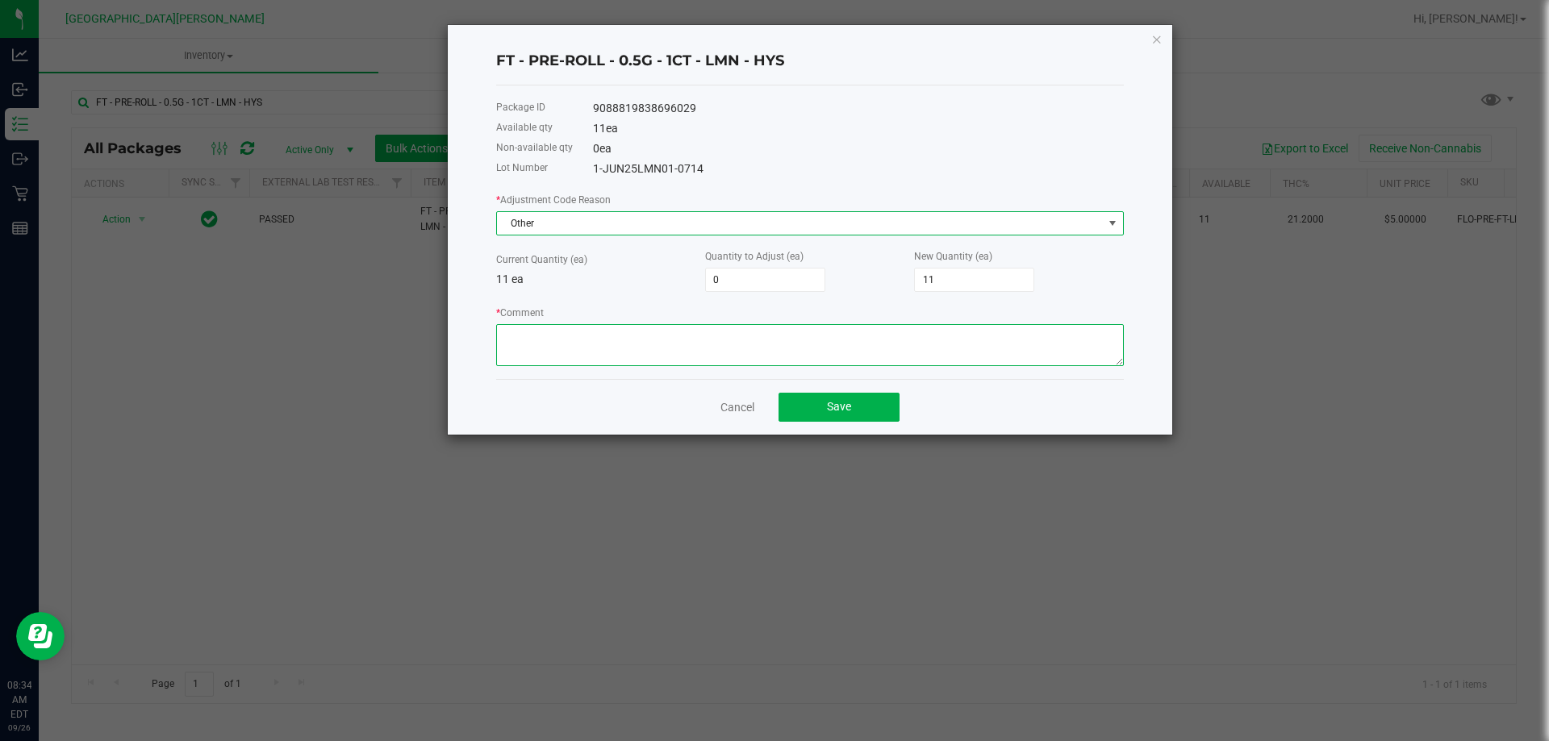
click at [563, 349] on textarea "* Comment" at bounding box center [810, 345] width 628 height 42
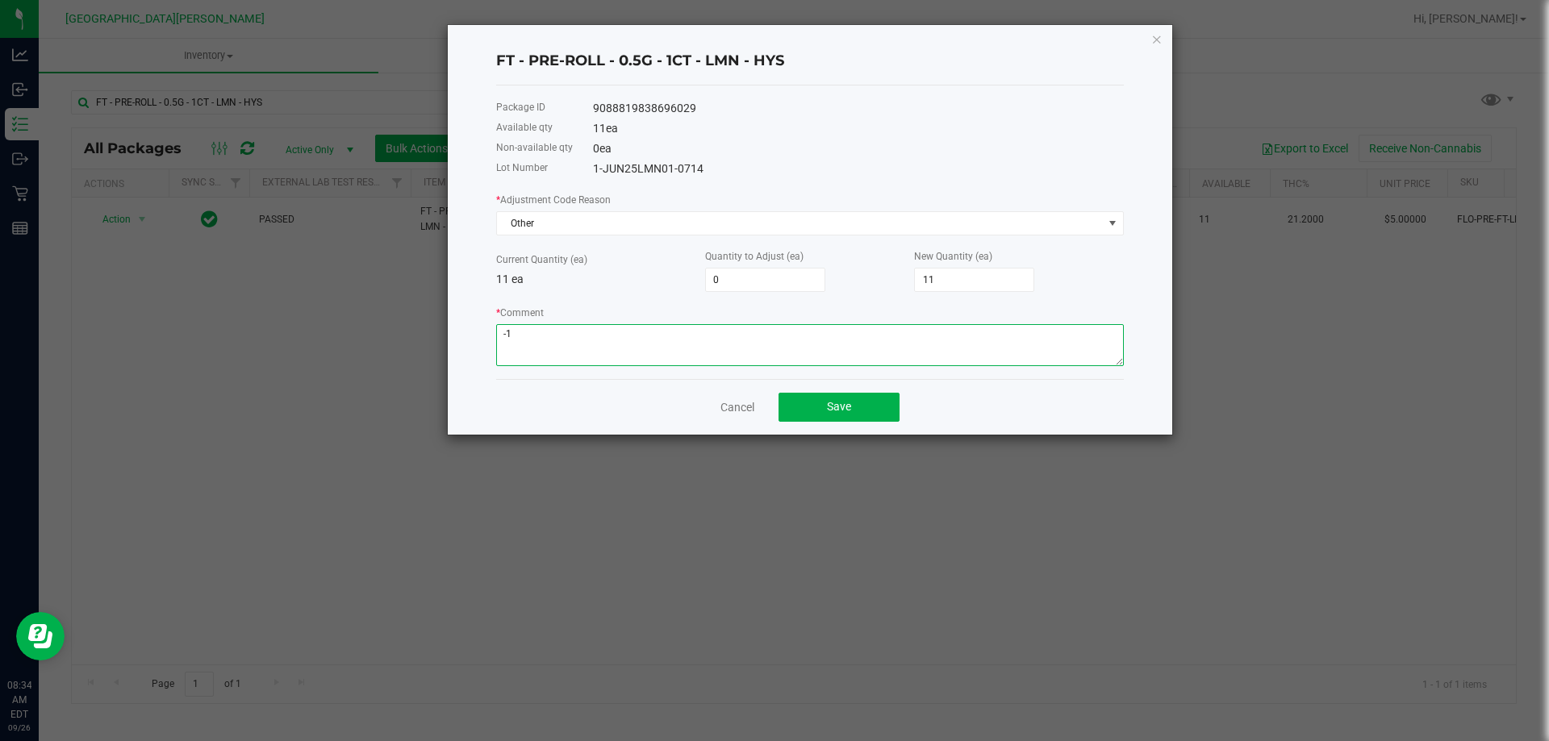
type textarea "-1"
click at [624, 276] on p "11 ea" at bounding box center [600, 279] width 209 height 17
click at [734, 281] on input "0" at bounding box center [765, 280] width 119 height 23
click at [625, 346] on textarea "* Comment" at bounding box center [810, 345] width 628 height 42
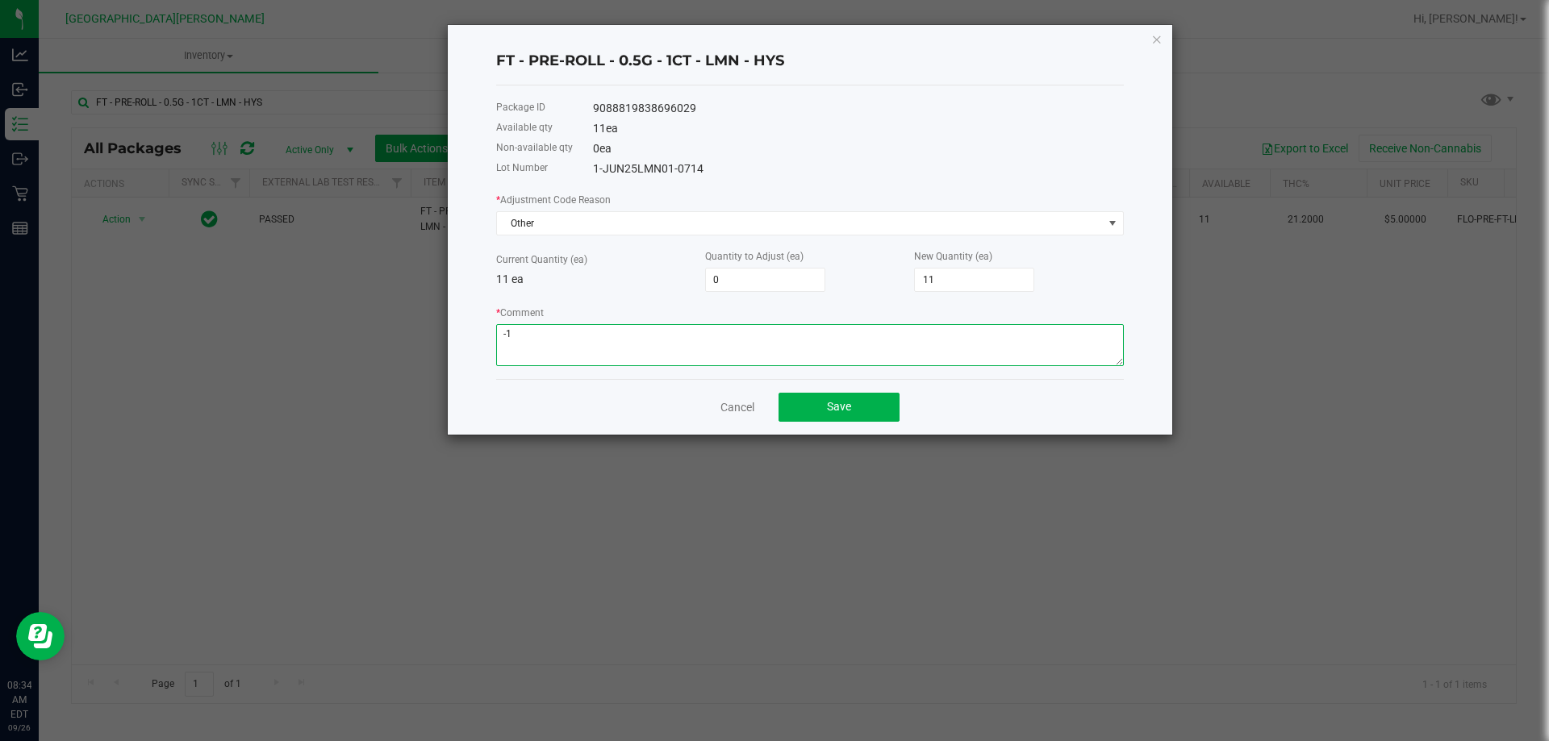
click at [625, 346] on textarea "* Comment" at bounding box center [810, 345] width 628 height 42
click at [774, 278] on input "0" at bounding box center [765, 280] width 119 height 23
type input "10"
type input "21"
click at [764, 272] on input "10" at bounding box center [765, 280] width 119 height 23
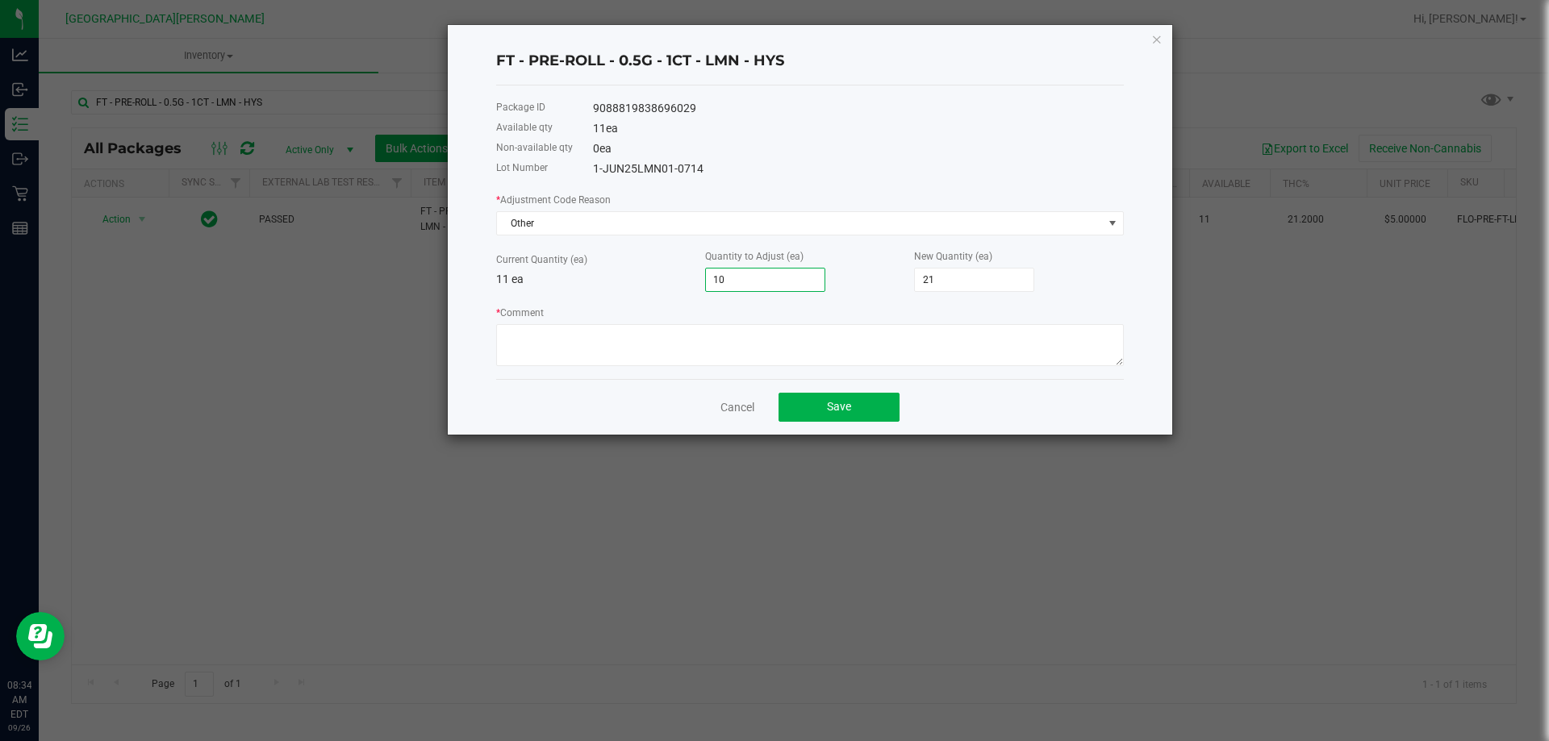
type input "1"
type input "12"
type input "11"
type input "1"
type input "12"
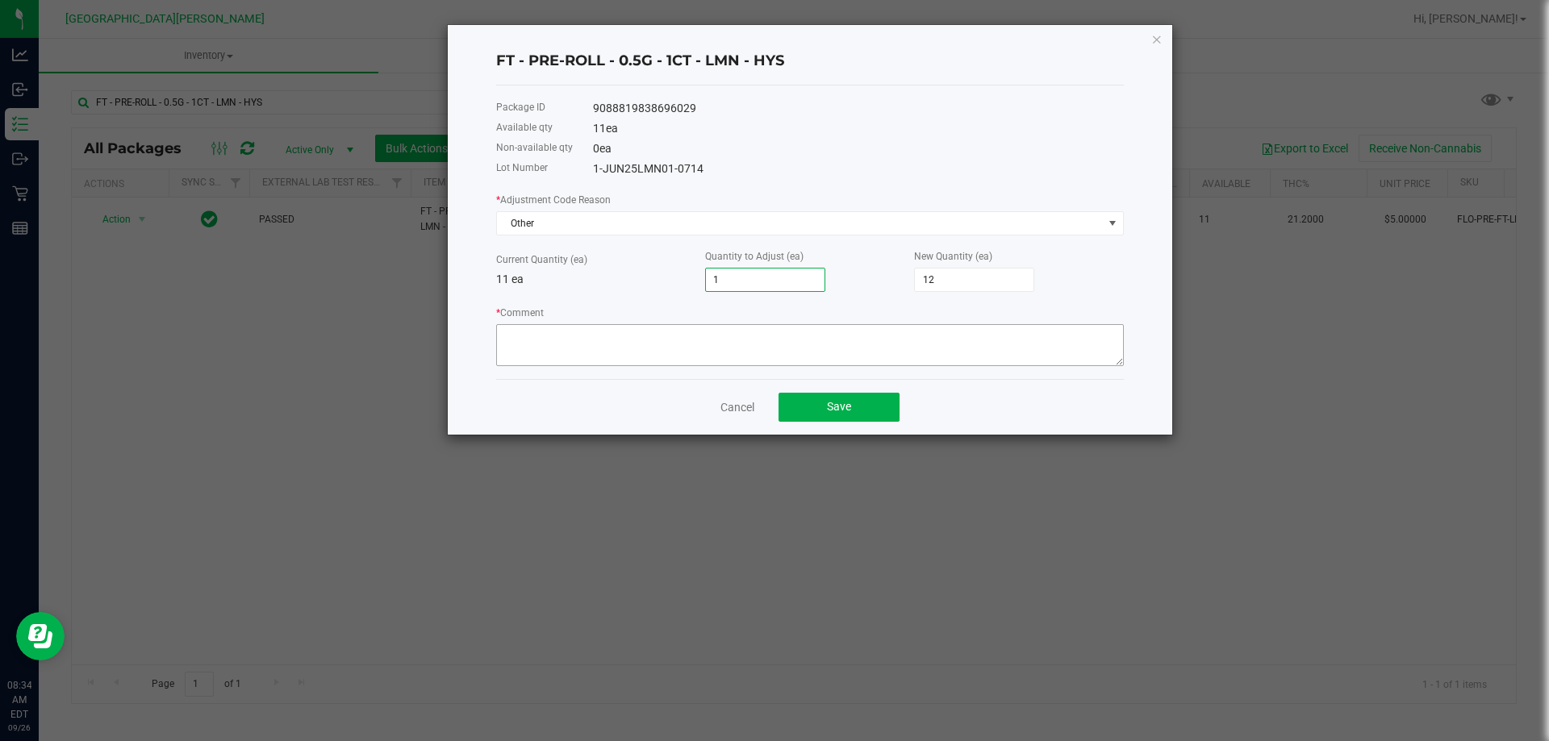
type input "1"
click at [669, 348] on textarea "* Comment" at bounding box center [810, 345] width 628 height 42
type textarea "Bio track integration"
click at [1137, 266] on div "FT - PRE-ROLL - 0.5G - 1CT - LMN - HYS Package ID 9088819838696029 Available qt…" at bounding box center [810, 230] width 724 height 410
click at [847, 409] on span "Save" at bounding box center [839, 406] width 24 height 13
